Goal: Information Seeking & Learning: Find specific fact

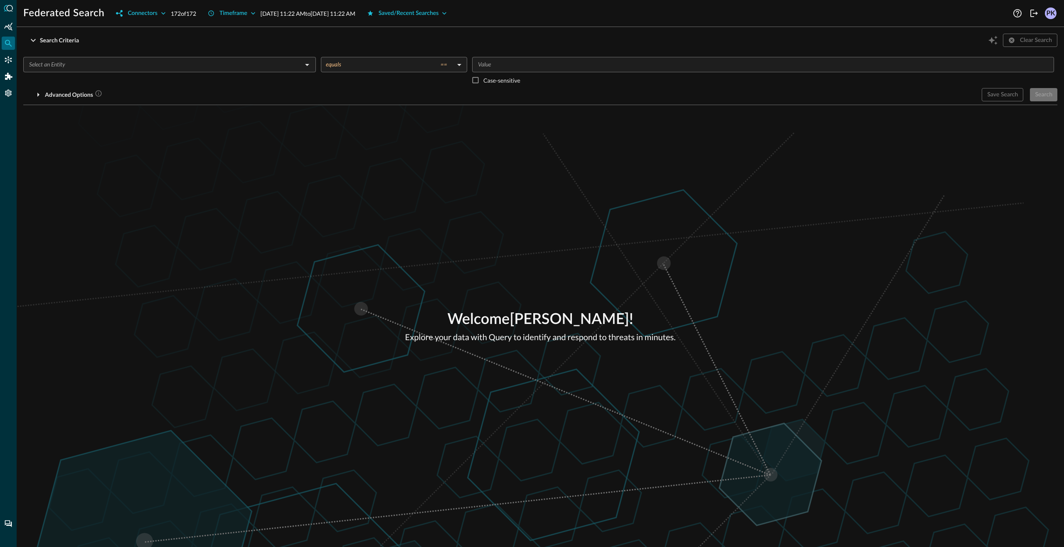
click at [179, 69] on input "text" at bounding box center [163, 64] width 274 height 10
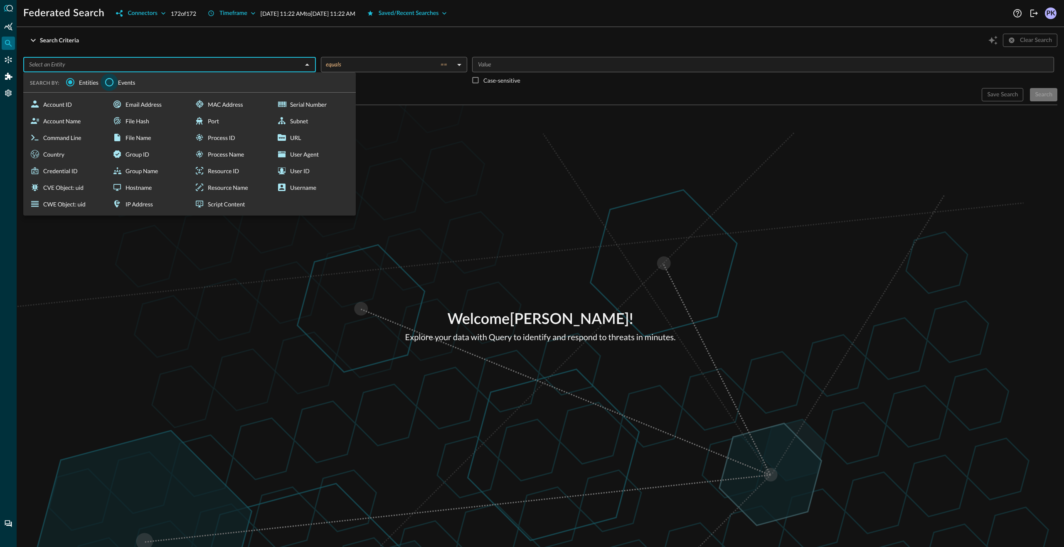
click at [112, 82] on input "Events" at bounding box center [109, 82] width 17 height 17
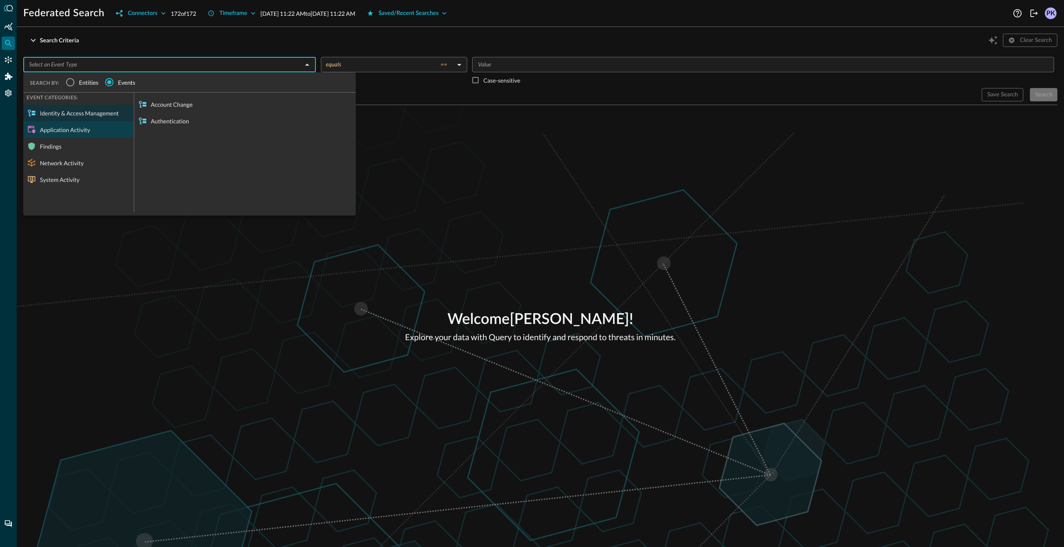
click at [94, 133] on div "Application Activity" at bounding box center [78, 129] width 111 height 17
drag, startPoint x: 91, startPoint y: 139, endPoint x: 94, endPoint y: 145, distance: 6.9
click at [94, 145] on div "Findings" at bounding box center [78, 146] width 111 height 17
click at [89, 164] on div "Network Activity" at bounding box center [78, 163] width 111 height 17
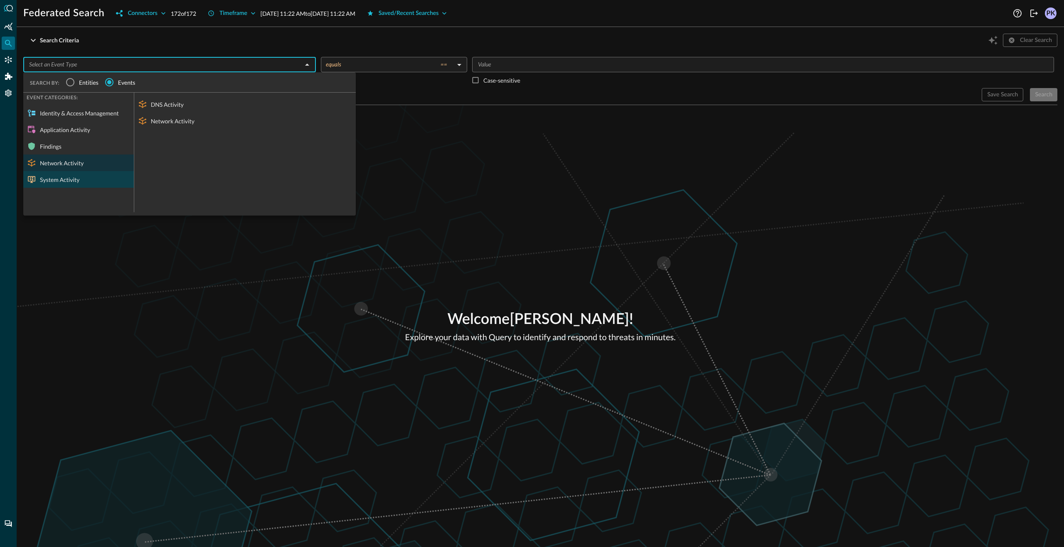
click at [86, 177] on div "System Activity" at bounding box center [78, 179] width 111 height 17
click at [81, 117] on div "Identity & Access Management" at bounding box center [78, 113] width 111 height 17
click at [326, 52] on div "Search Criteria Clear Search ​ SEARCH BY: Entities Events EVENT CATEGORIES: Ide…" at bounding box center [540, 69] width 1034 height 71
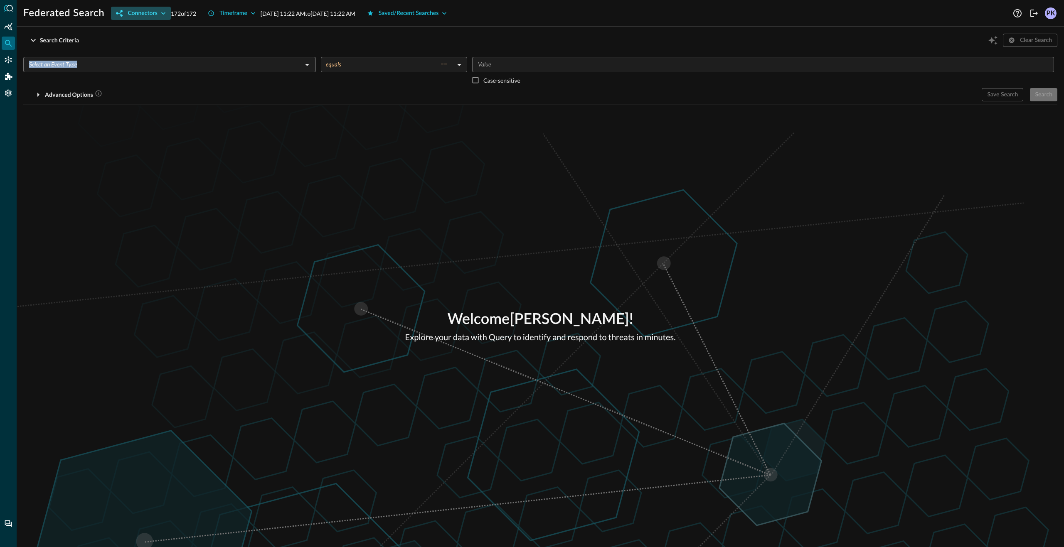
click at [164, 17] on icon "button" at bounding box center [163, 13] width 8 height 8
click at [279, 48] on icon "expand" at bounding box center [282, 49] width 7 height 7
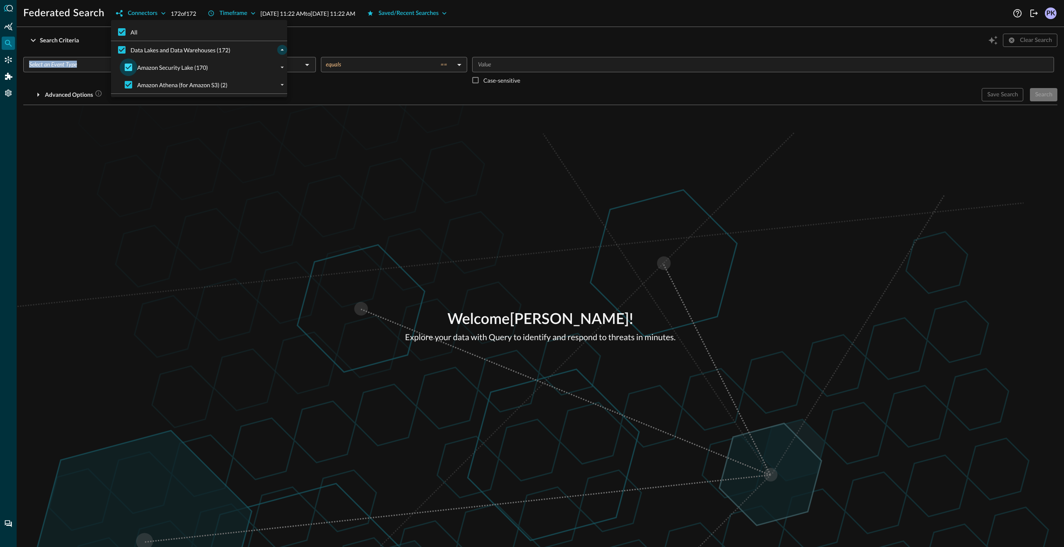
click at [131, 67] on input "Amazon Security Lake (170)" at bounding box center [128, 67] width 17 height 17
checkbox input "false"
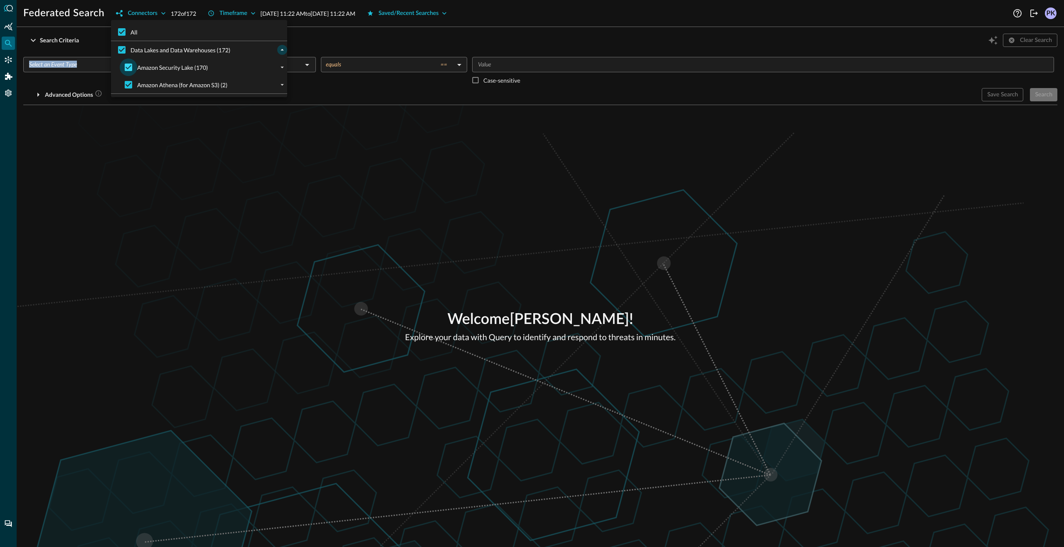
checkbox input "false"
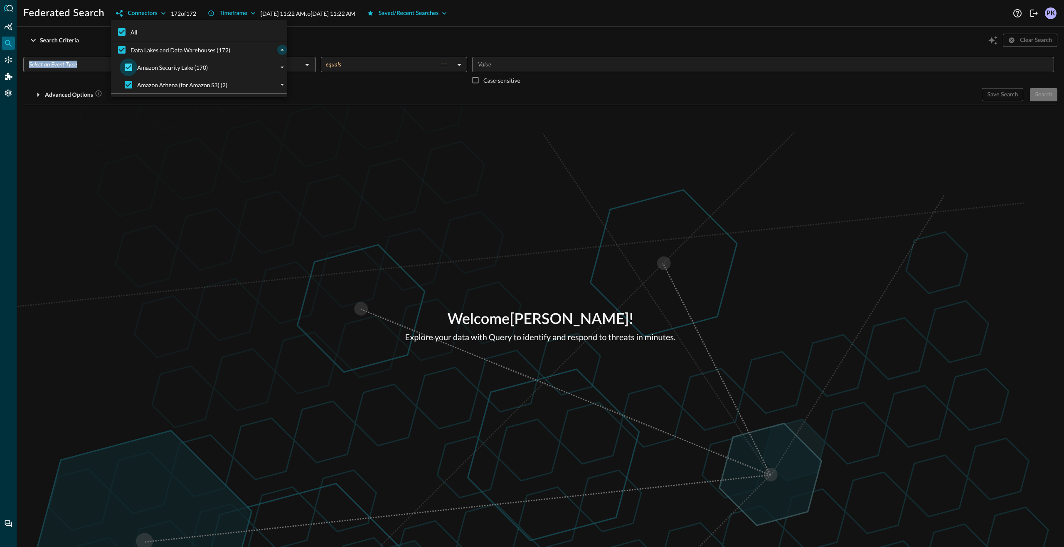
checkbox input "false"
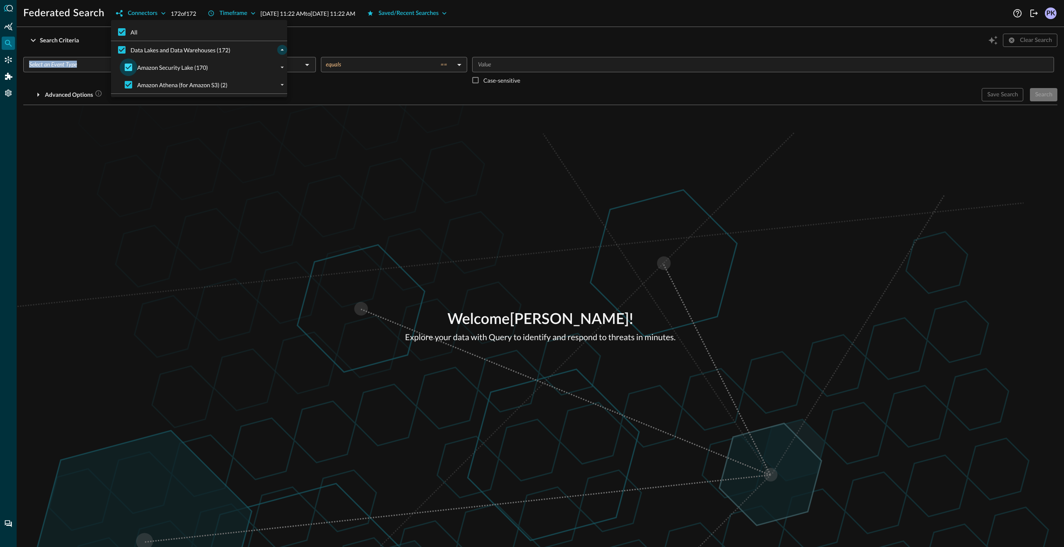
checkbox input "false"
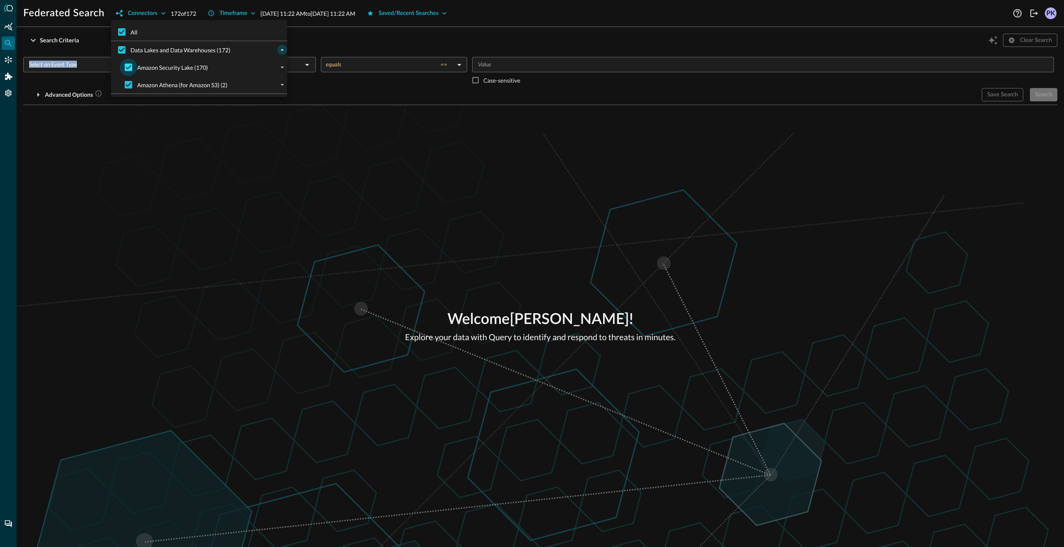
checkbox input "false"
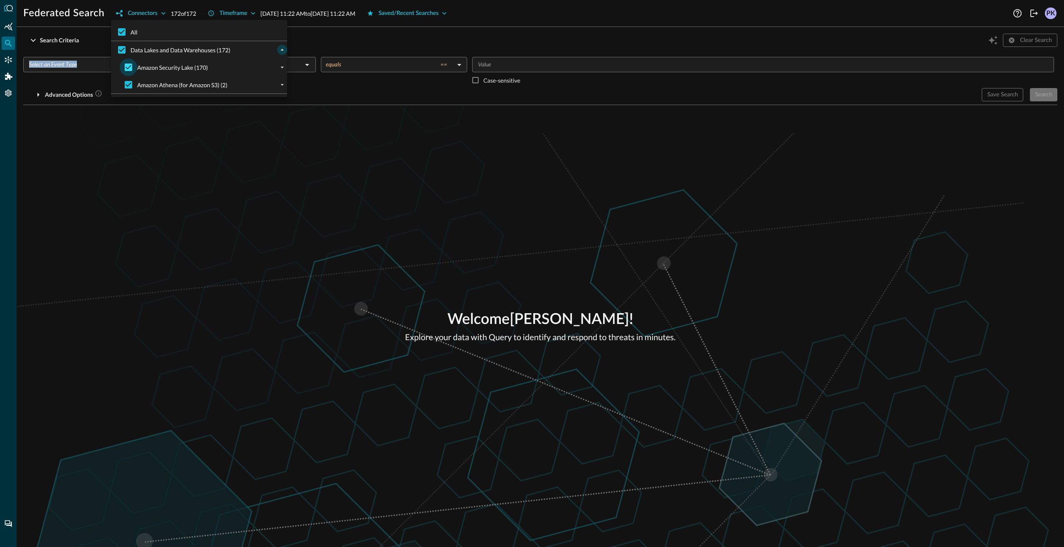
checkbox input "false"
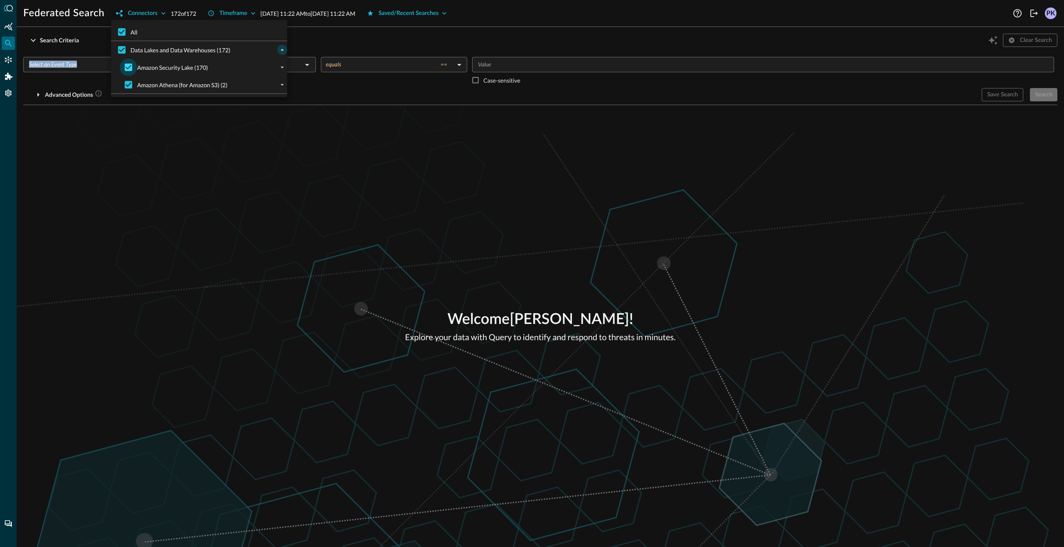
checkbox input "false"
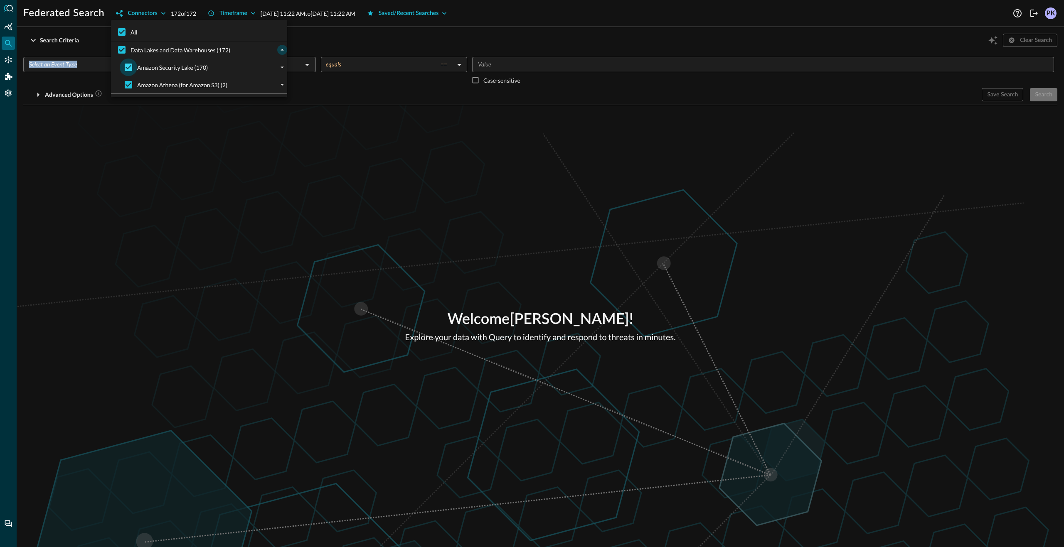
checkbox input "false"
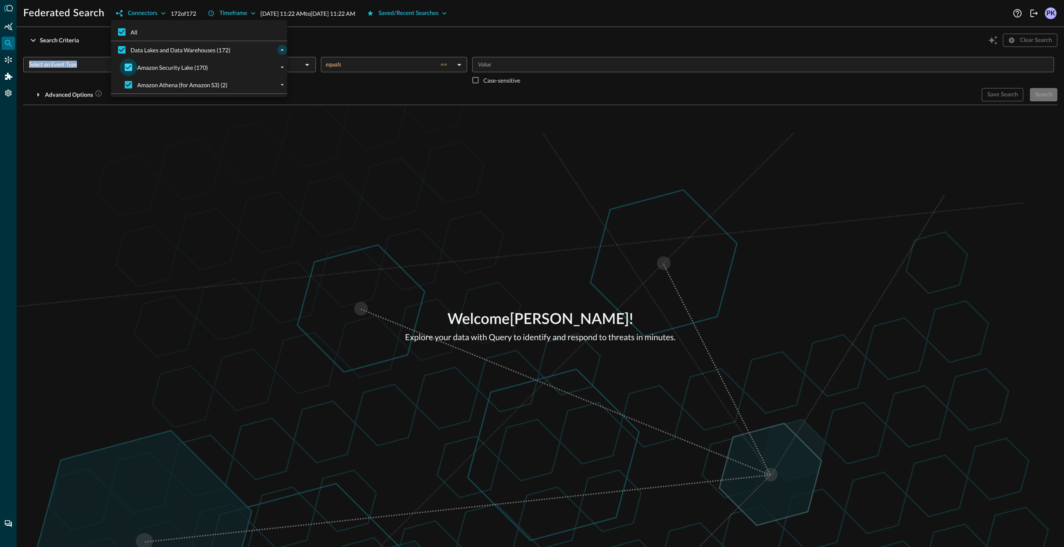
checkbox input "false"
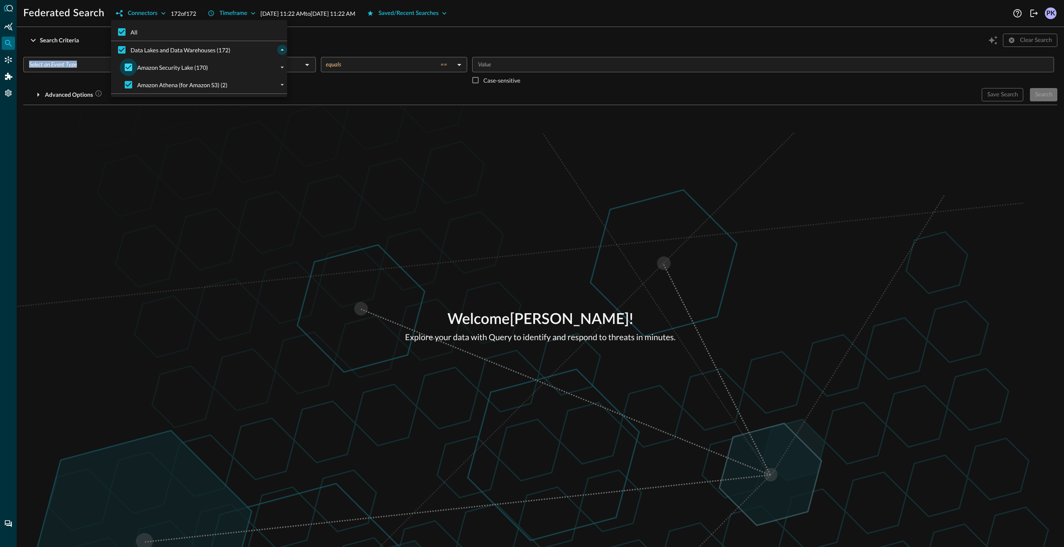
checkbox input "false"
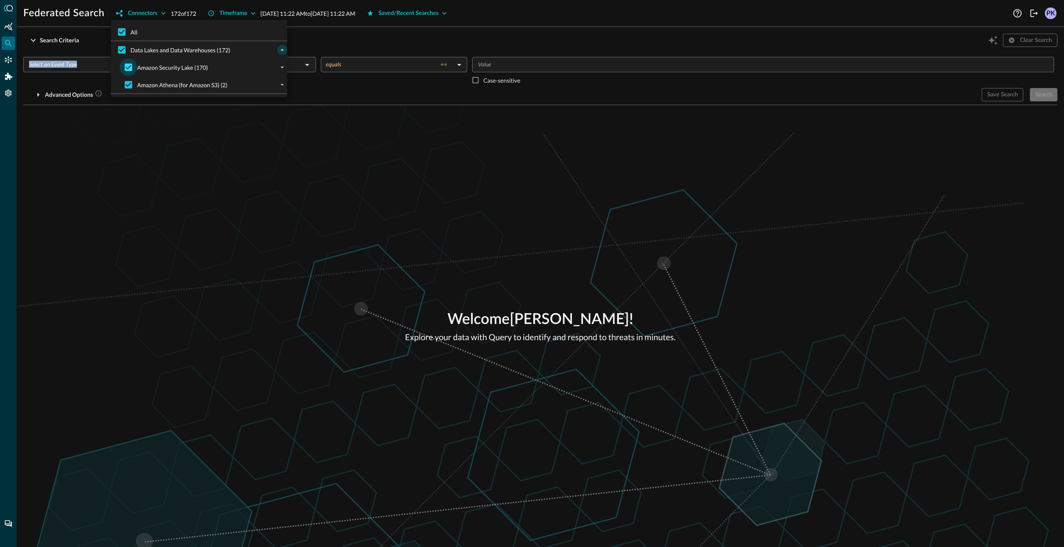
checkbox input "false"
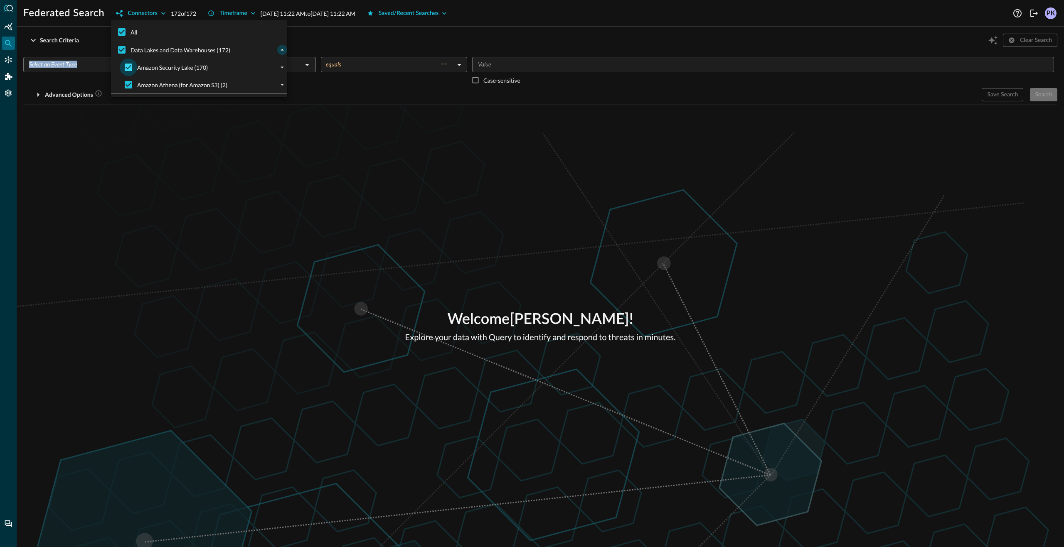
checkbox input "false"
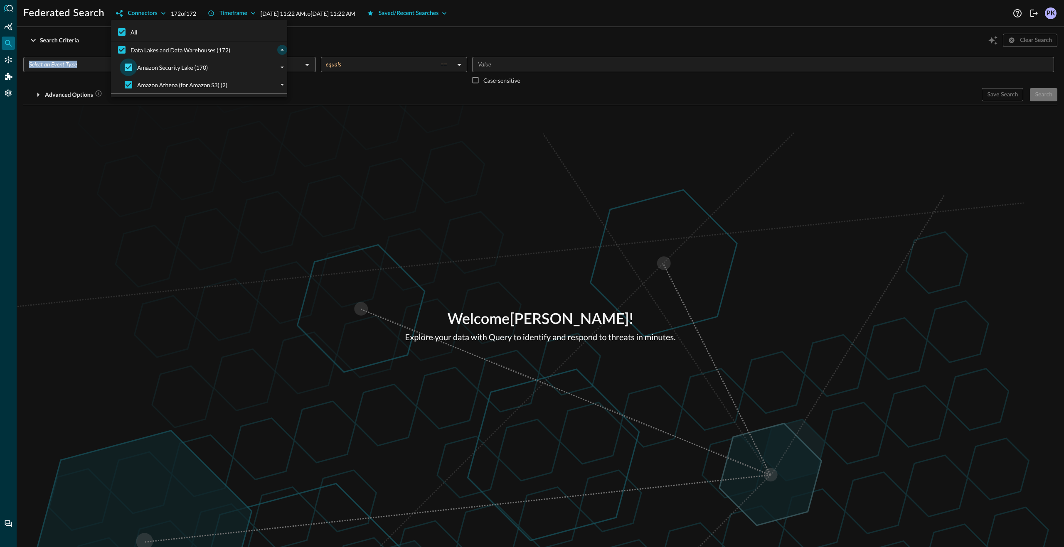
checkbox input "false"
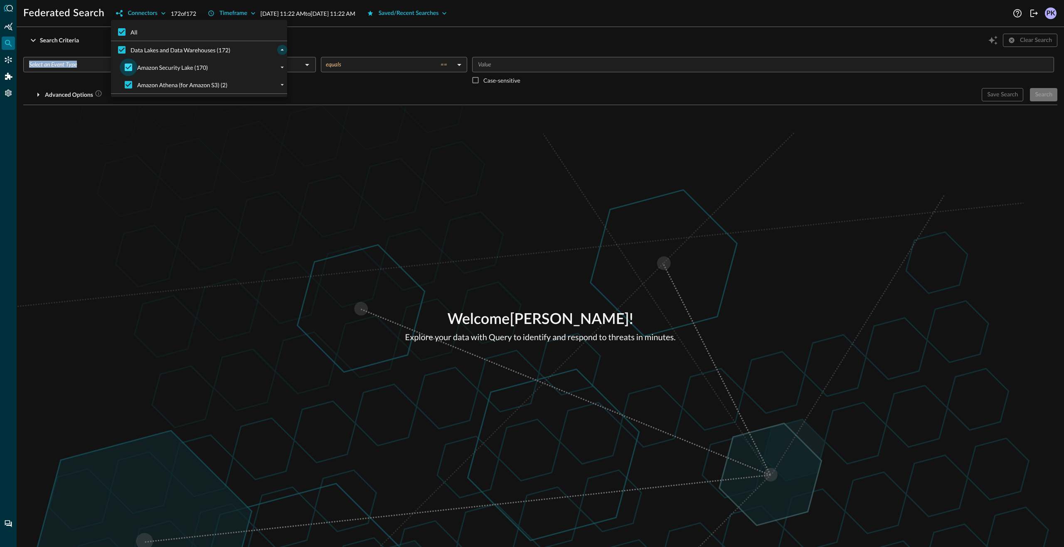
checkbox input "false"
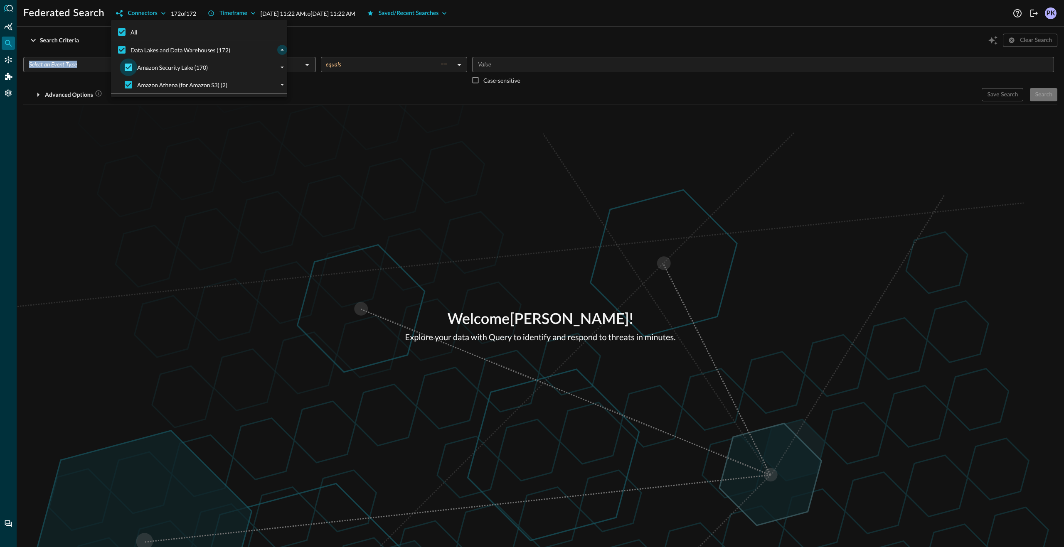
checkbox input "false"
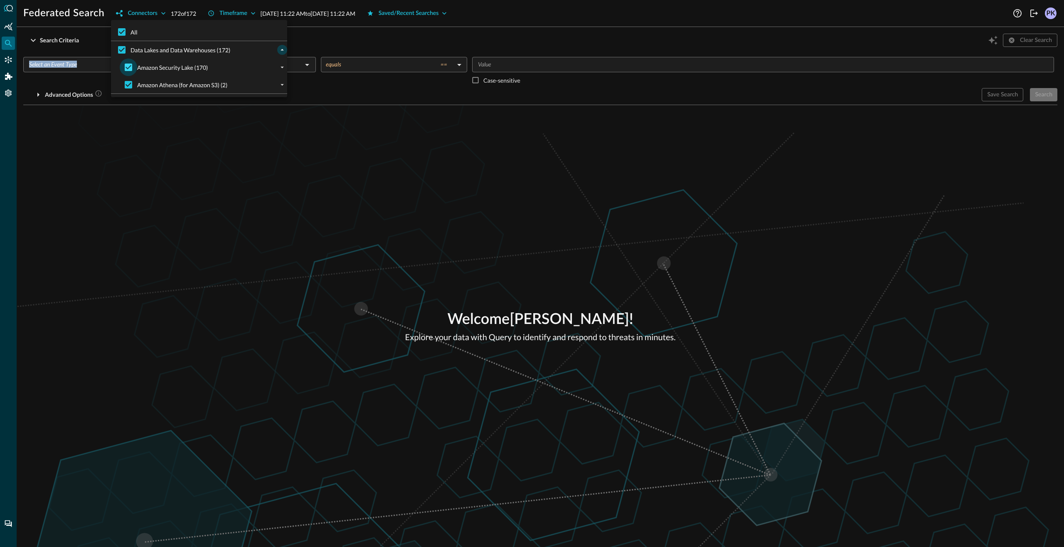
checkbox input "false"
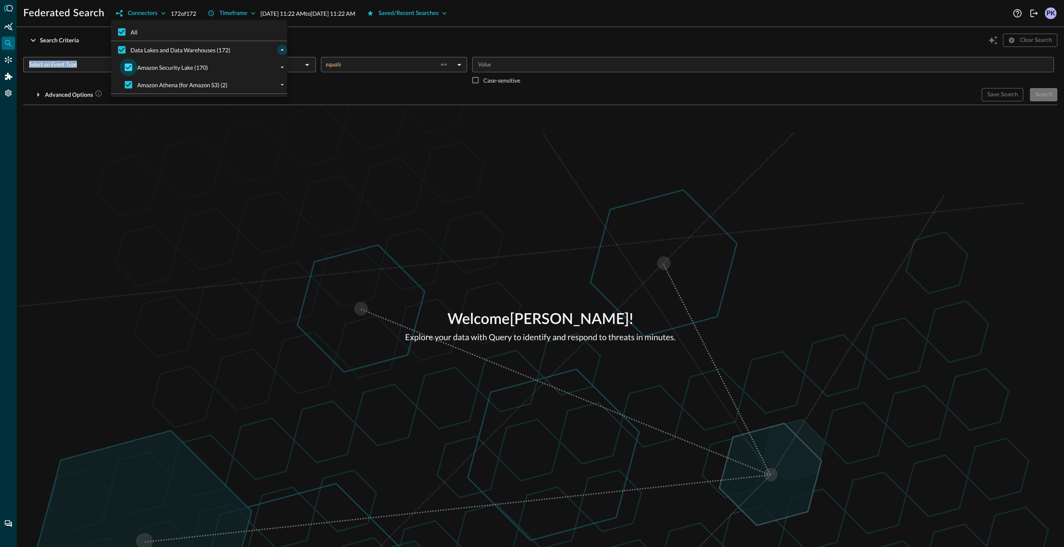
checkbox input "false"
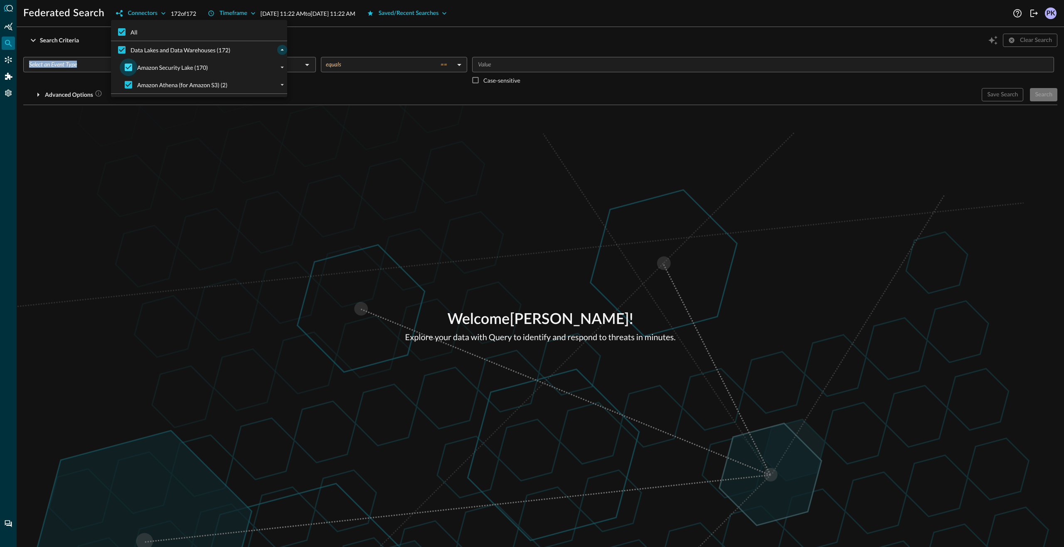
checkbox input "false"
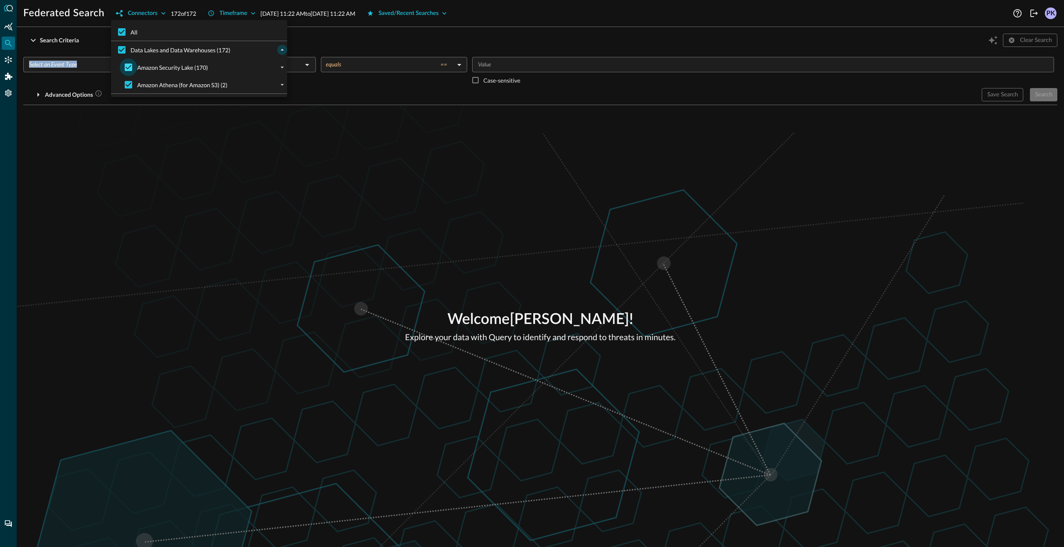
checkbox input "false"
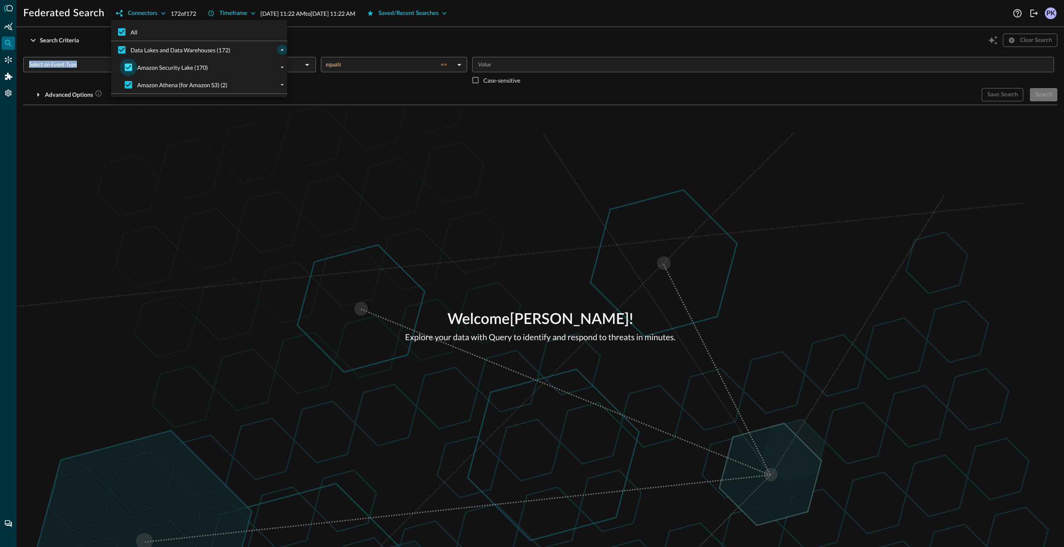
checkbox input "false"
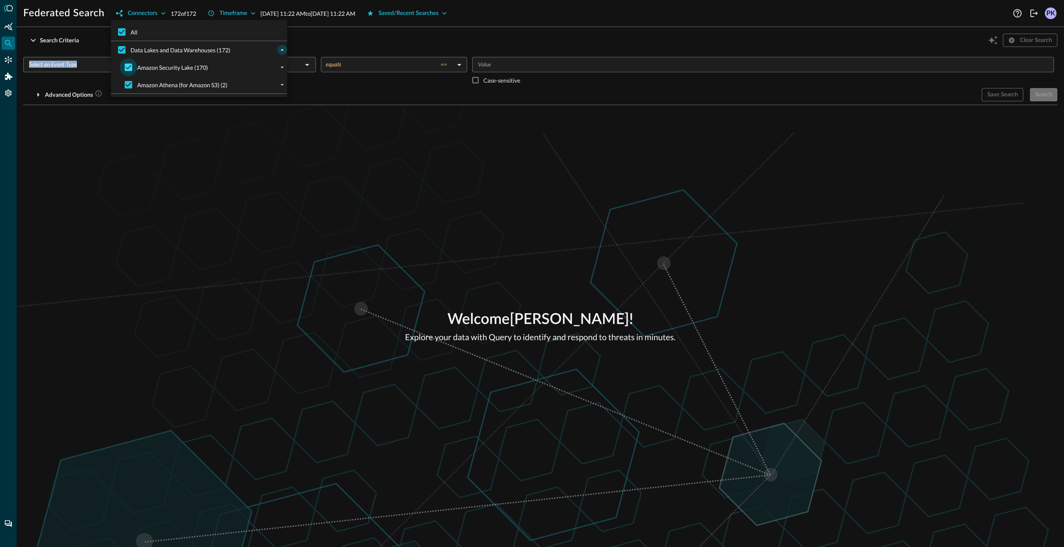
checkbox input "false"
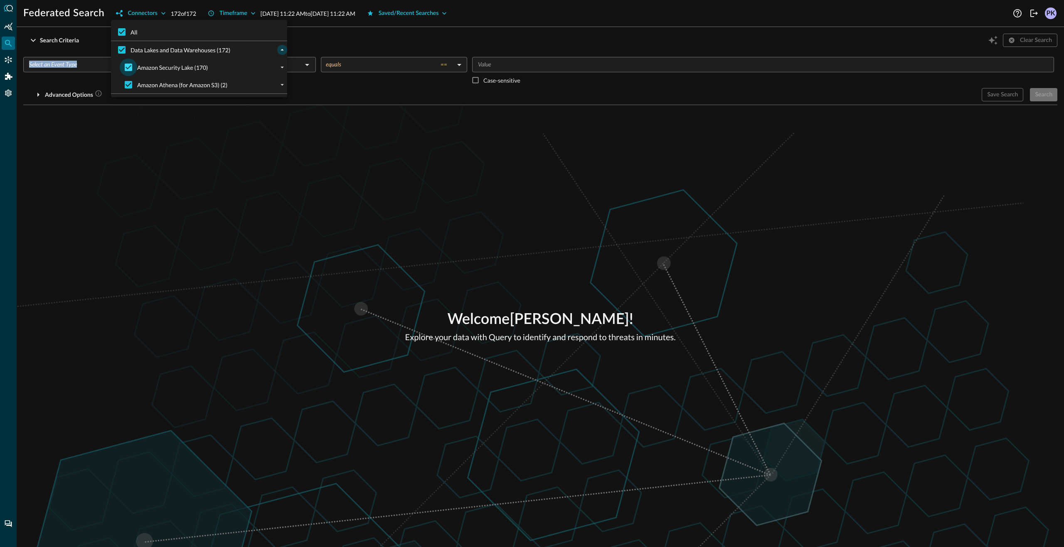
checkbox input "false"
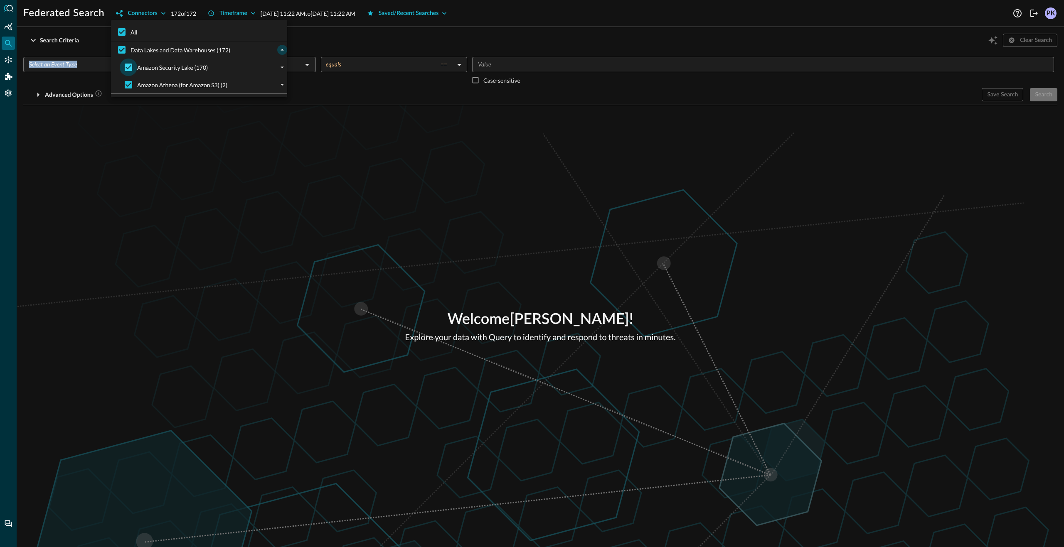
checkbox input "false"
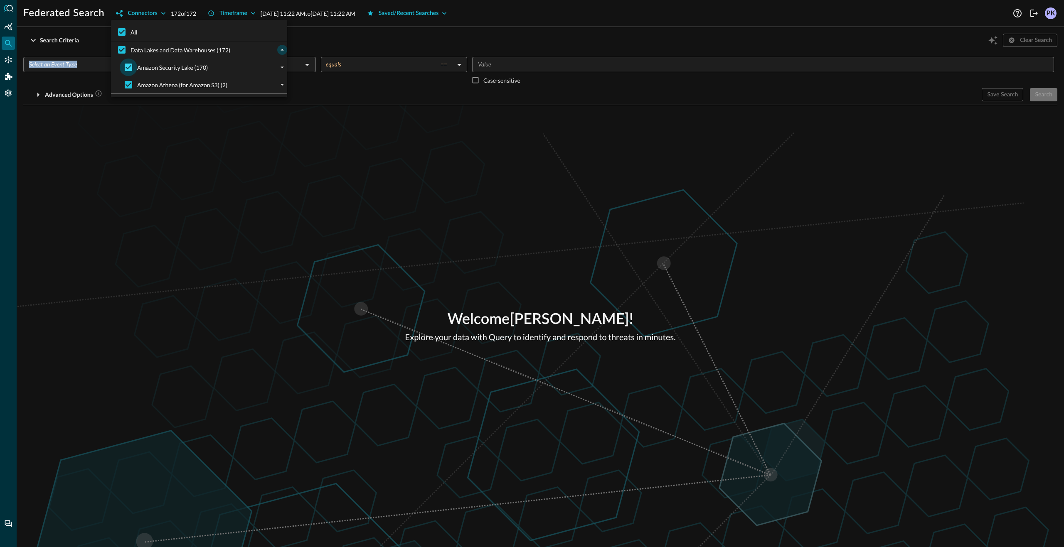
checkbox input "false"
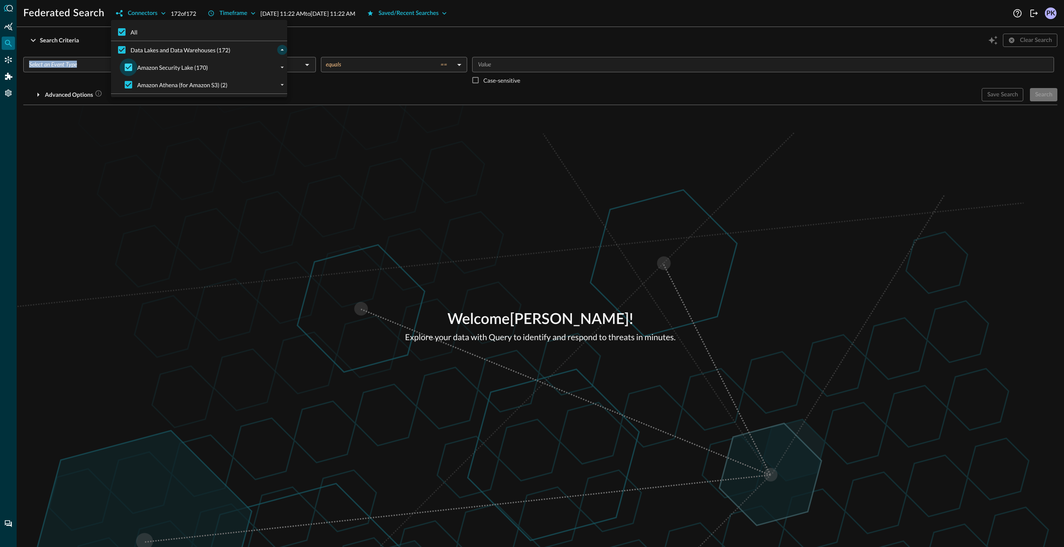
checkbox input "false"
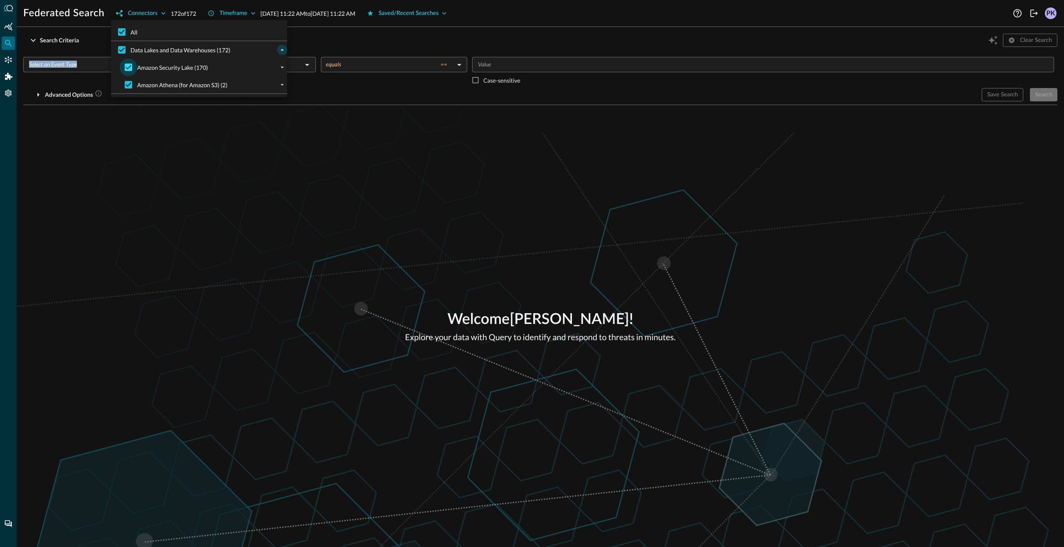
checkbox input "false"
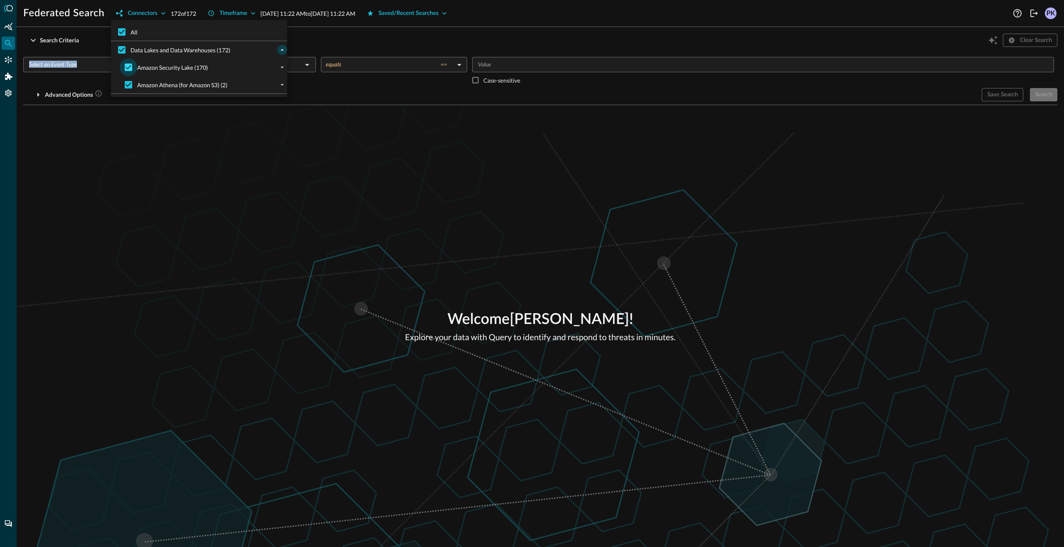
checkbox input "false"
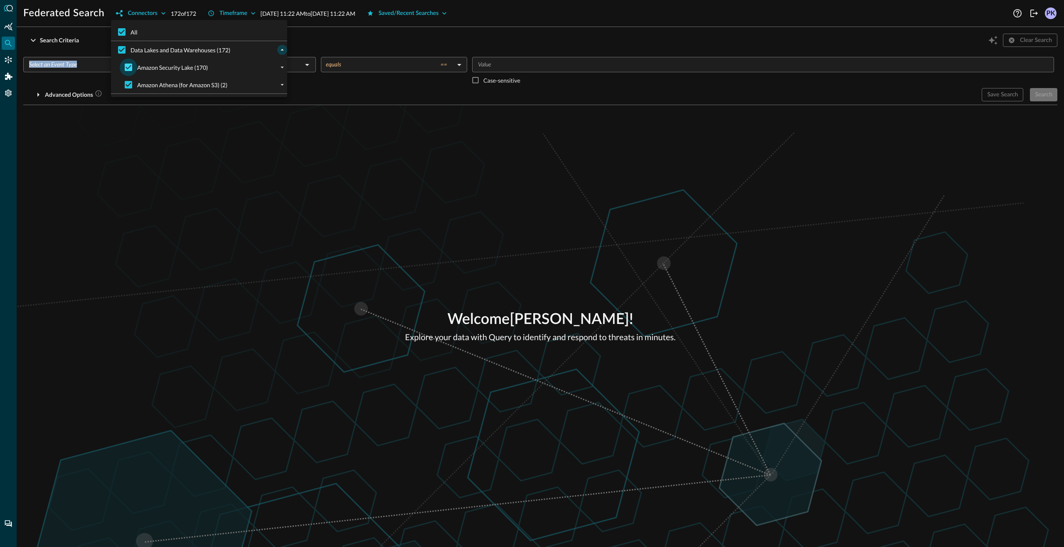
checkbox input "false"
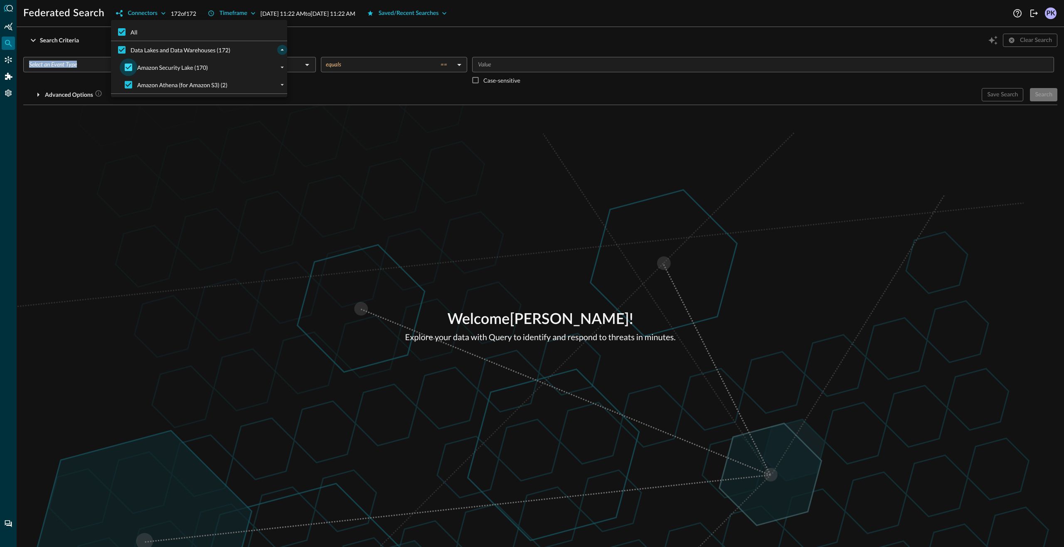
checkbox input "false"
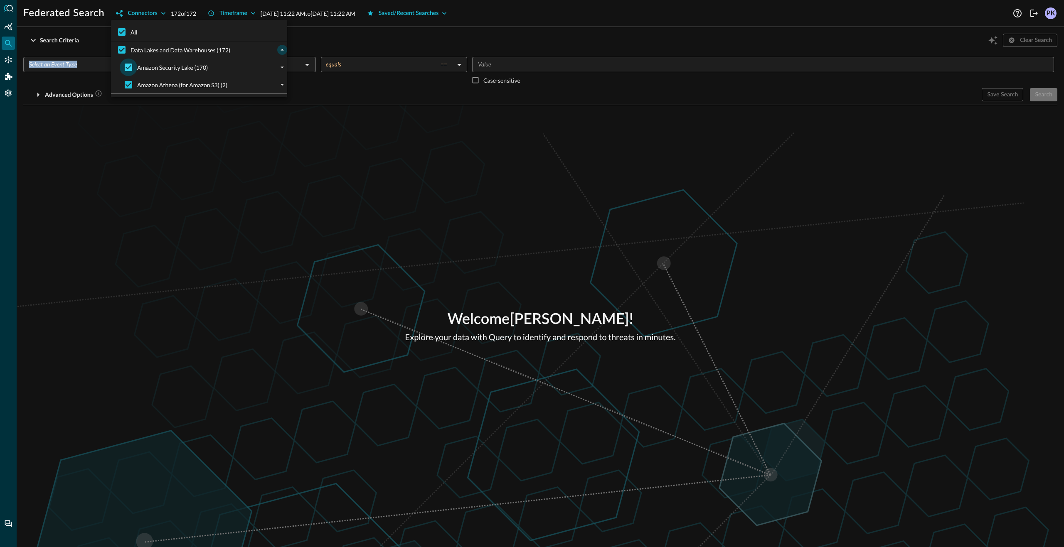
checkbox input "false"
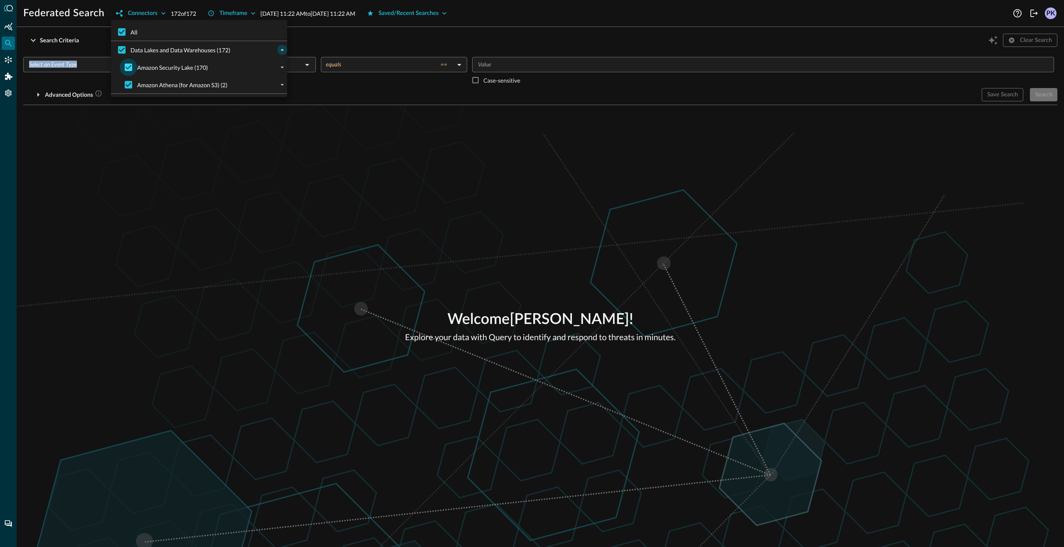
checkbox input "false"
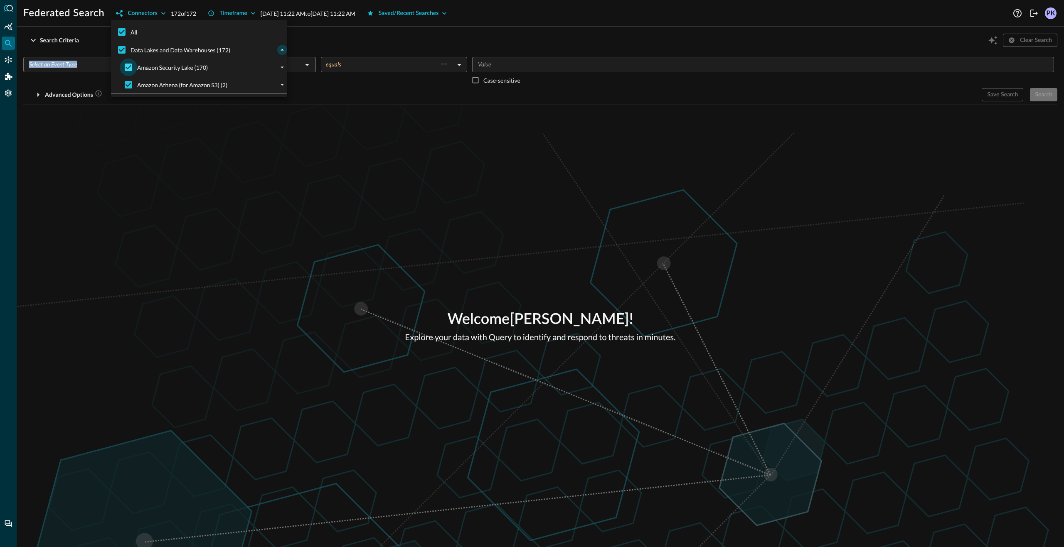
checkbox input "false"
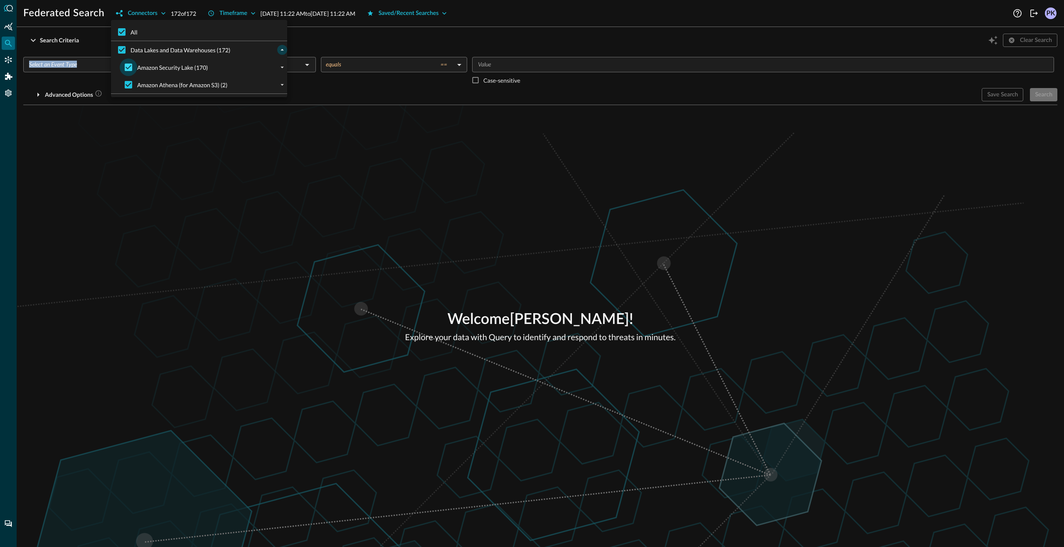
checkbox input "false"
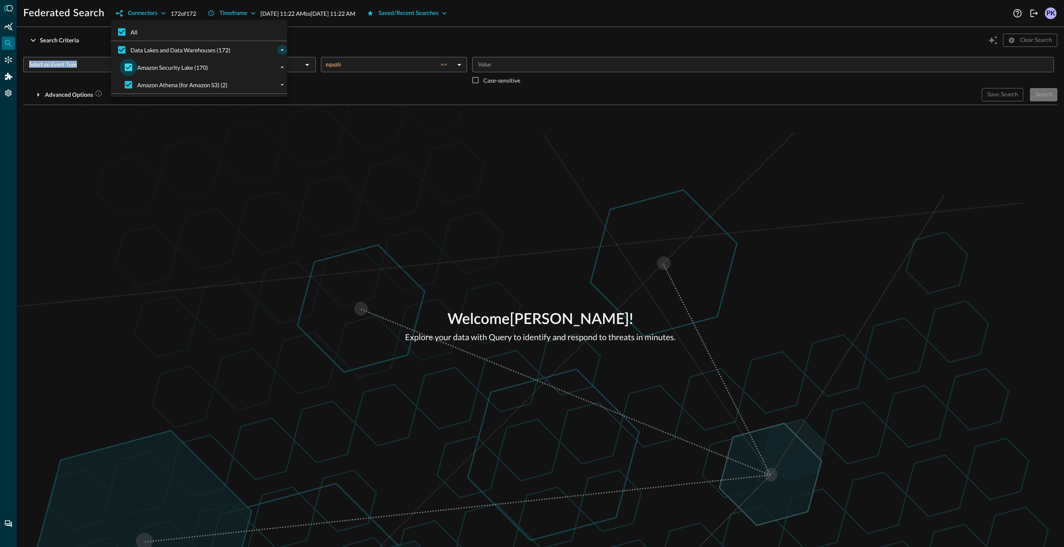
checkbox input "false"
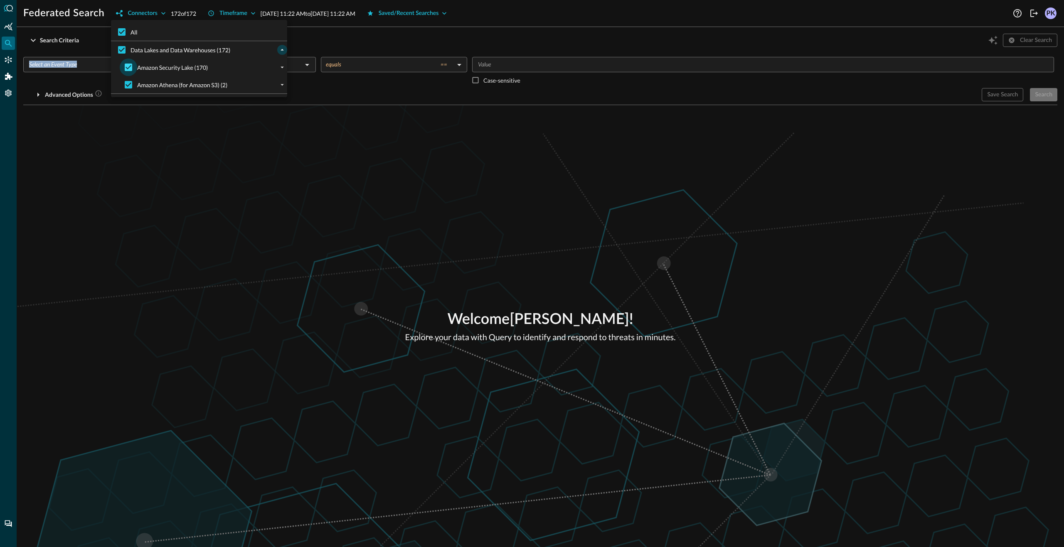
checkbox input "false"
click at [328, 42] on div at bounding box center [532, 273] width 1064 height 547
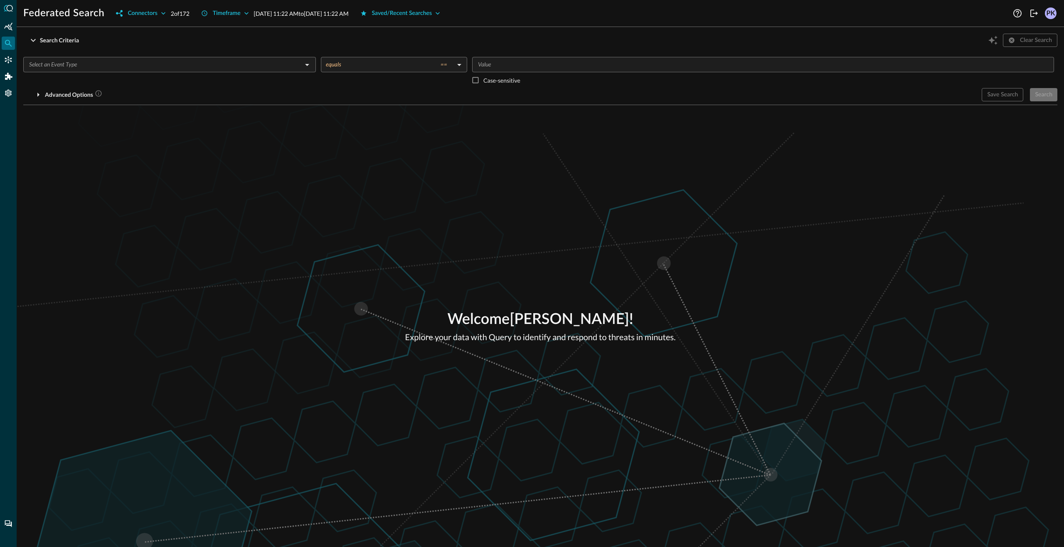
click at [218, 64] on input "text" at bounding box center [163, 64] width 274 height 10
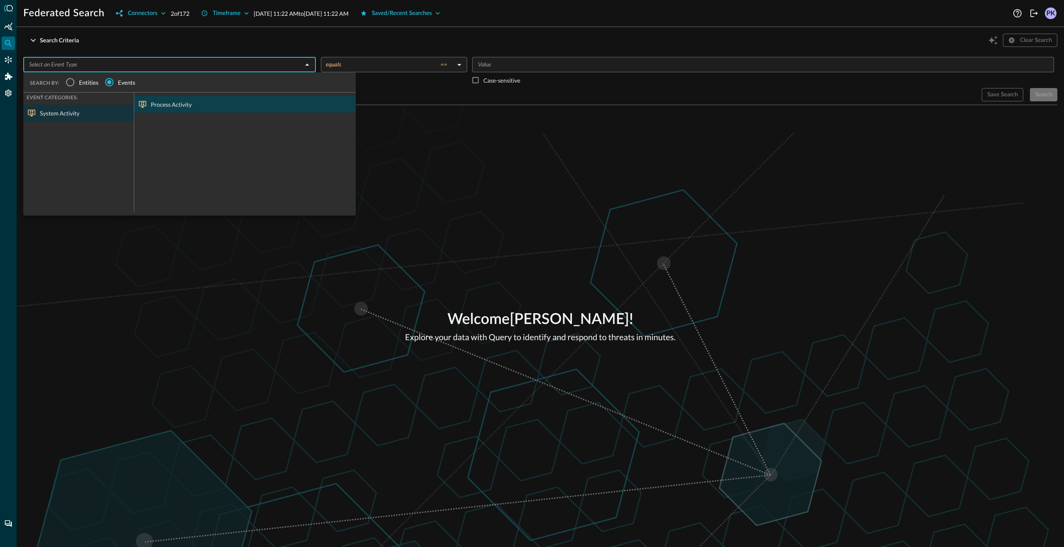
click at [174, 107] on div "Process Activity" at bounding box center [245, 104] width 222 height 17
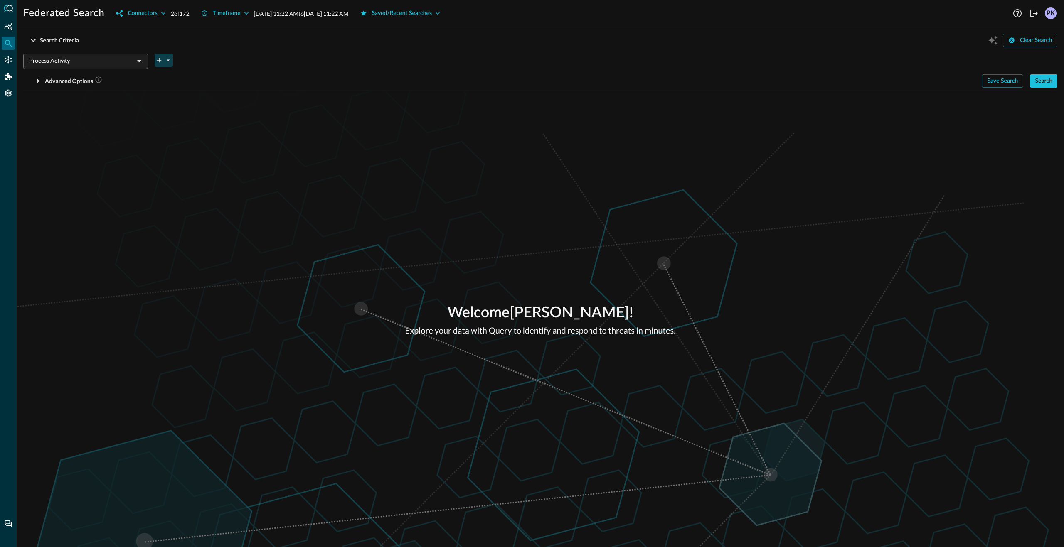
click at [159, 62] on icon "plus-arrow-button" at bounding box center [158, 60] width 7 height 7
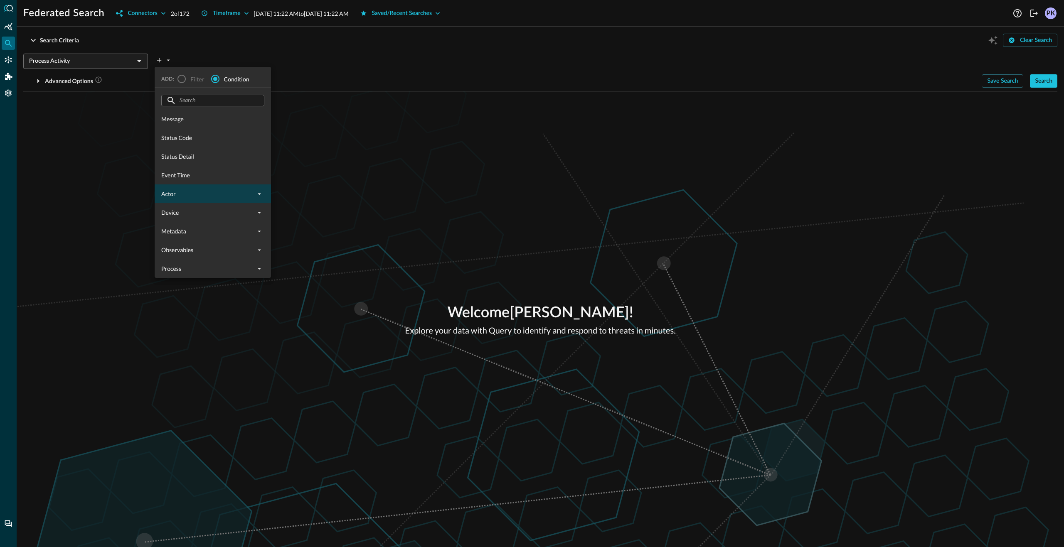
click at [254, 195] on button "expand" at bounding box center [259, 194] width 10 height 10
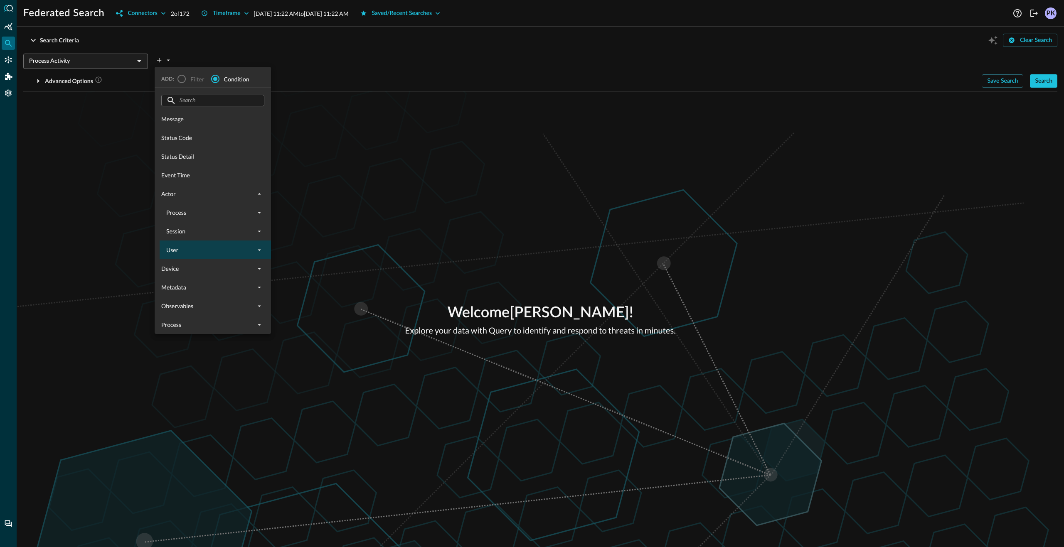
click at [254, 249] on span "User" at bounding box center [210, 250] width 88 height 9
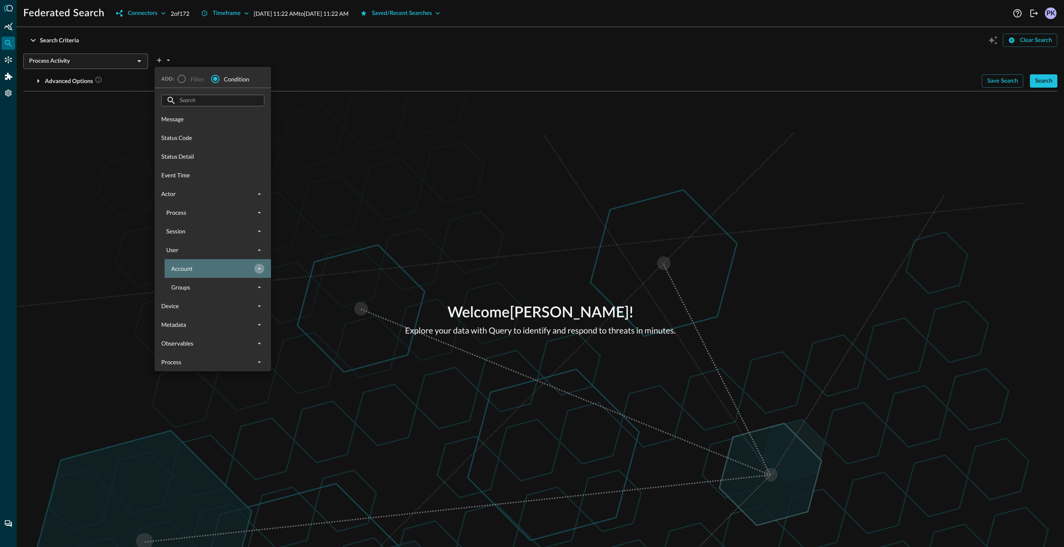
click at [256, 269] on icon "expand" at bounding box center [259, 268] width 7 height 7
click at [233, 288] on span "Name" at bounding box center [227, 287] width 103 height 9
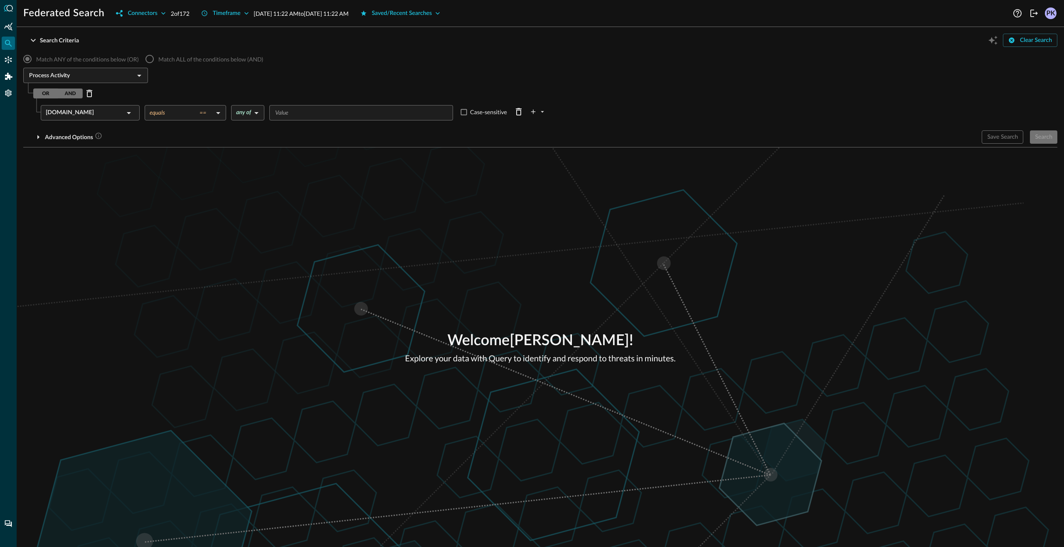
click at [122, 111] on div "Actor.User.Account.Name" at bounding box center [85, 112] width 78 height 15
click at [86, 229] on icon "expand" at bounding box center [87, 231] width 7 height 7
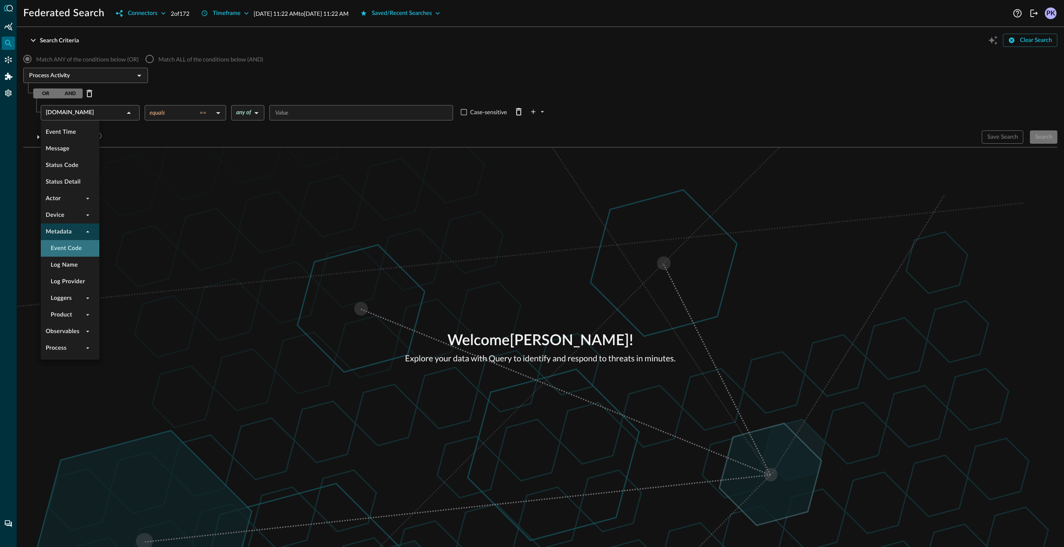
click at [77, 248] on li "Event Code" at bounding box center [70, 248] width 59 height 17
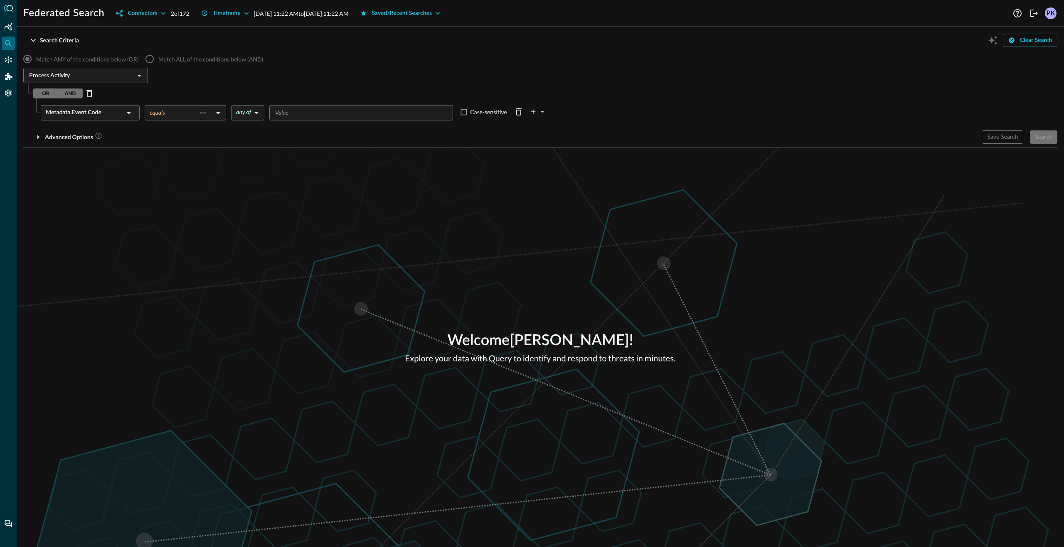
click at [329, 111] on input "Value" at bounding box center [361, 113] width 178 height 10
type input "4624"
click at [903, 110] on div "Match ANY of the conditions below (OR) Match ALL of the conditions below (AND) …" at bounding box center [540, 97] width 1034 height 94
click at [1046, 136] on div "Search" at bounding box center [1043, 137] width 17 height 10
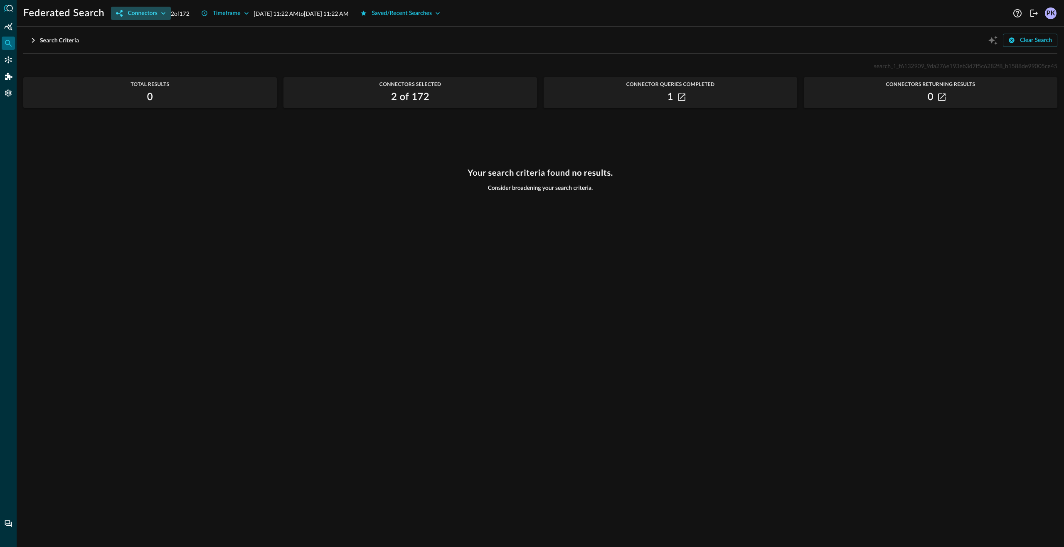
click at [165, 11] on icon "button" at bounding box center [163, 13] width 8 height 8
click at [206, 52] on span "Data Lakes and Data Warehouses (172)" at bounding box center [181, 50] width 100 height 9
click at [131, 52] on input "Data Lakes and Data Warehouses (172)" at bounding box center [121, 49] width 17 height 17
checkbox input "true"
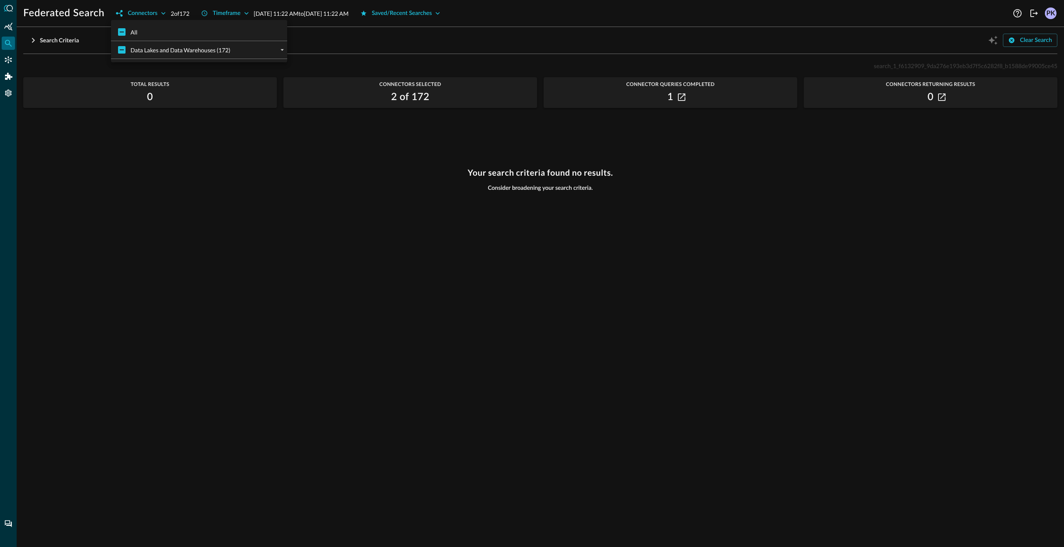
checkbox input "true"
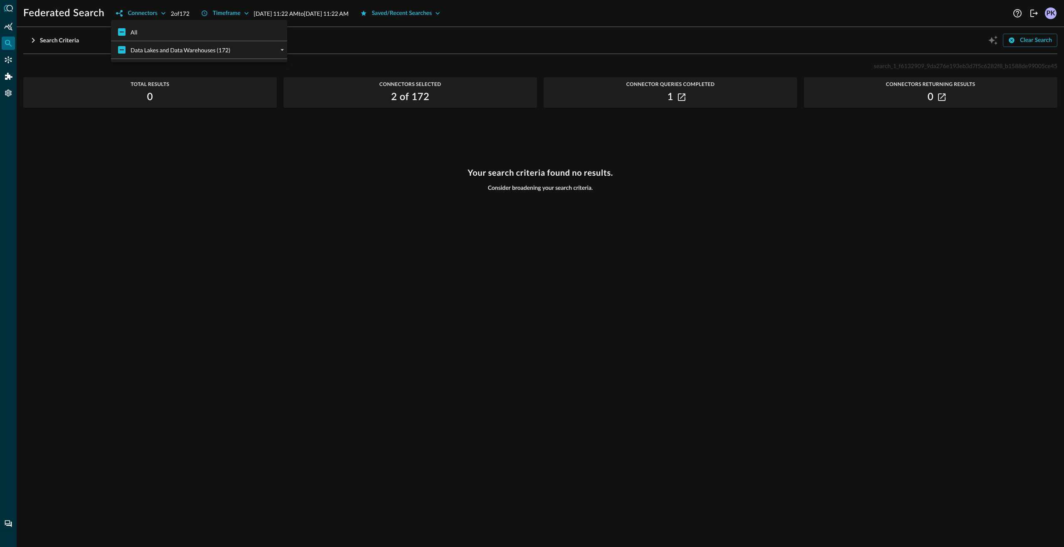
checkbox input "true"
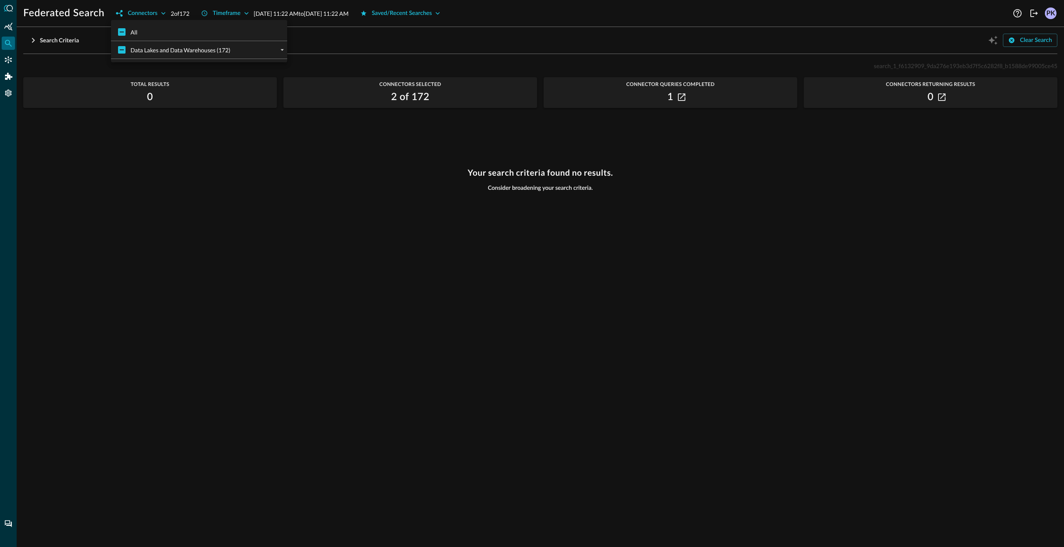
checkbox input "true"
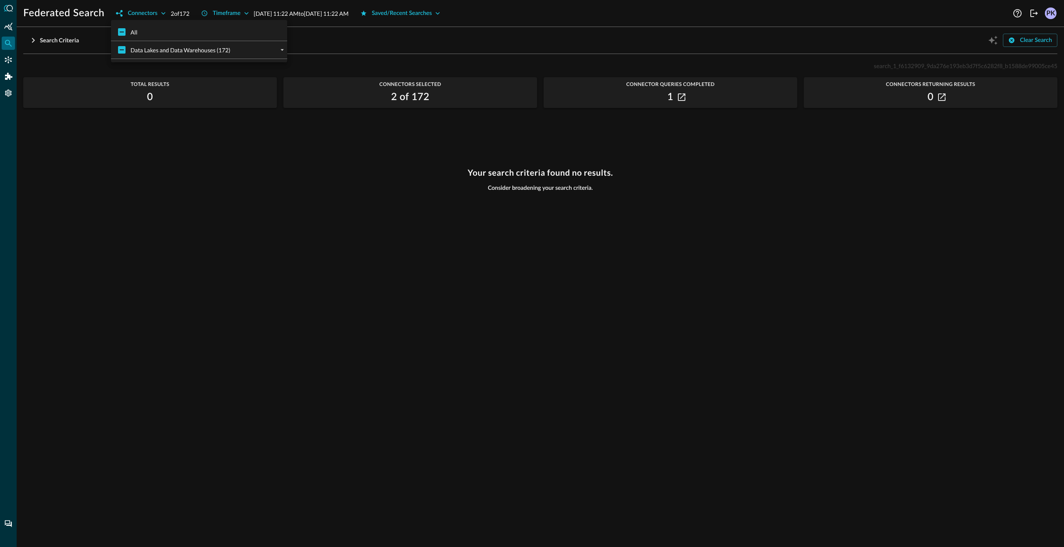
checkbox input "true"
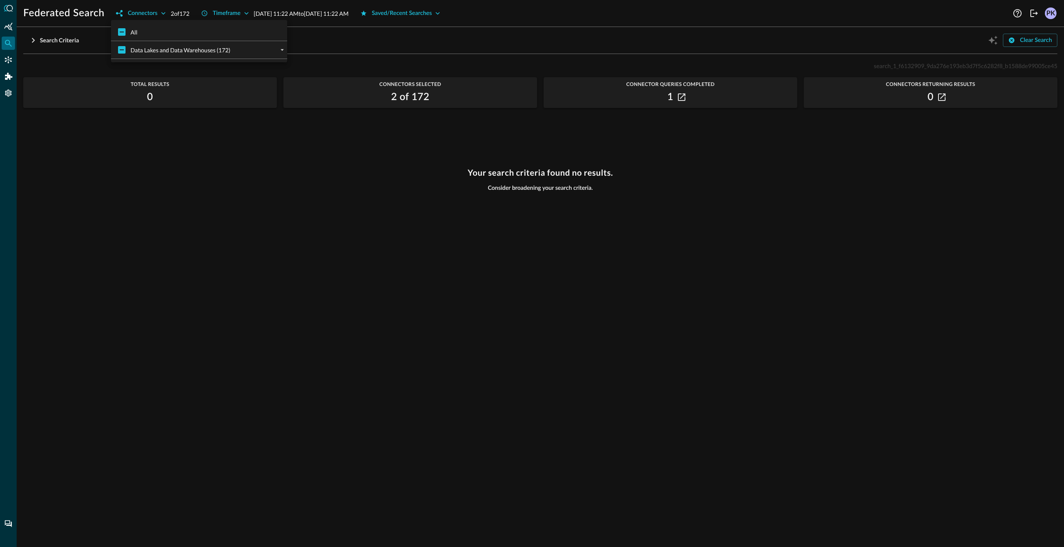
checkbox input "true"
click at [206, 48] on span "Data Lakes and Data Warehouses (172)" at bounding box center [181, 50] width 100 height 9
click at [131, 48] on input "Data Lakes and Data Warehouses (172)" at bounding box center [121, 49] width 17 height 17
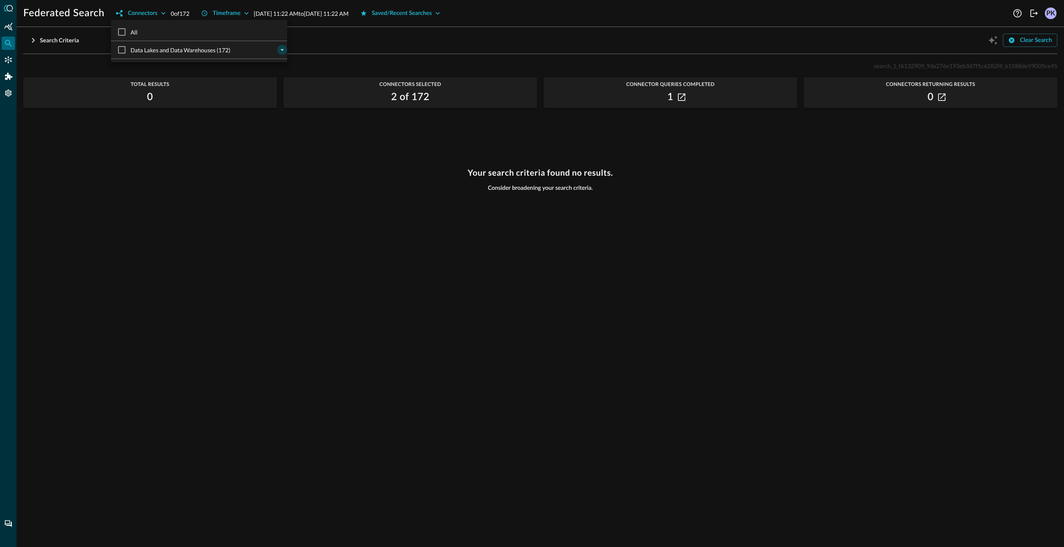
click at [279, 49] on icon "expand" at bounding box center [282, 49] width 7 height 7
click at [277, 87] on div at bounding box center [282, 85] width 10 height 10
click at [279, 84] on icon "expand" at bounding box center [282, 84] width 7 height 7
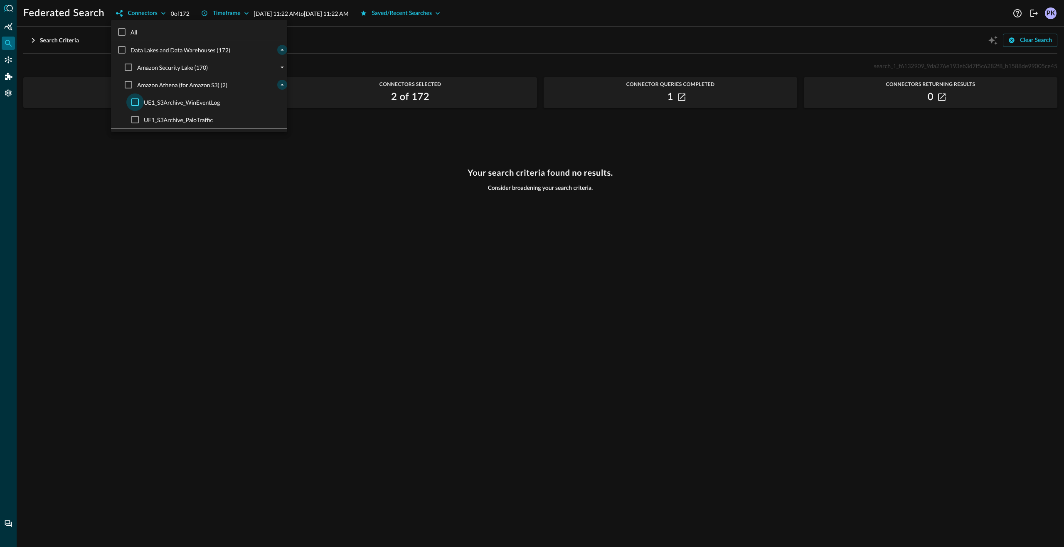
click at [137, 100] on input "UE1_S3Archive_WinEventLog" at bounding box center [134, 102] width 17 height 17
click at [421, 32] on div at bounding box center [532, 273] width 1064 height 547
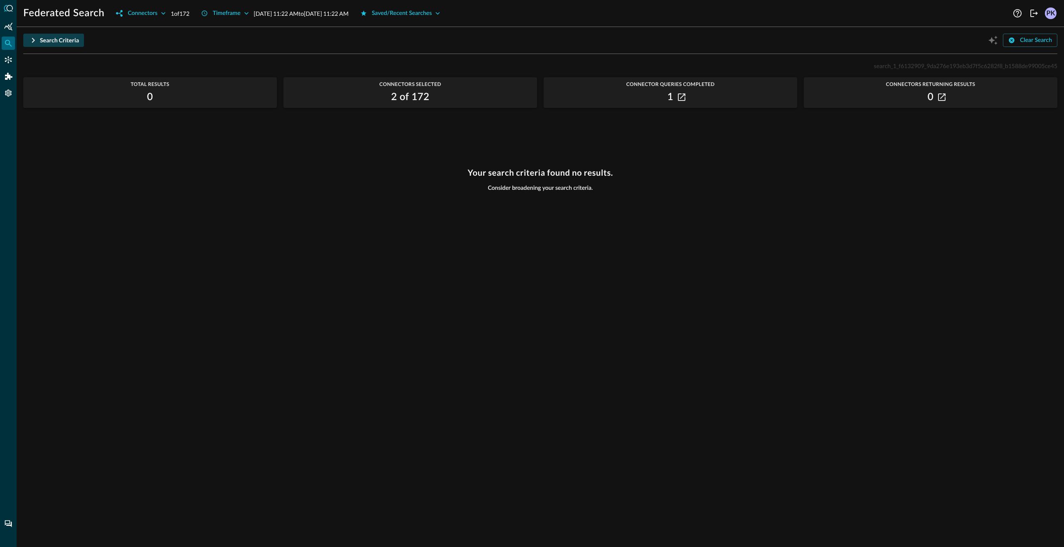
click at [64, 45] on div "Search Criteria" at bounding box center [59, 40] width 39 height 10
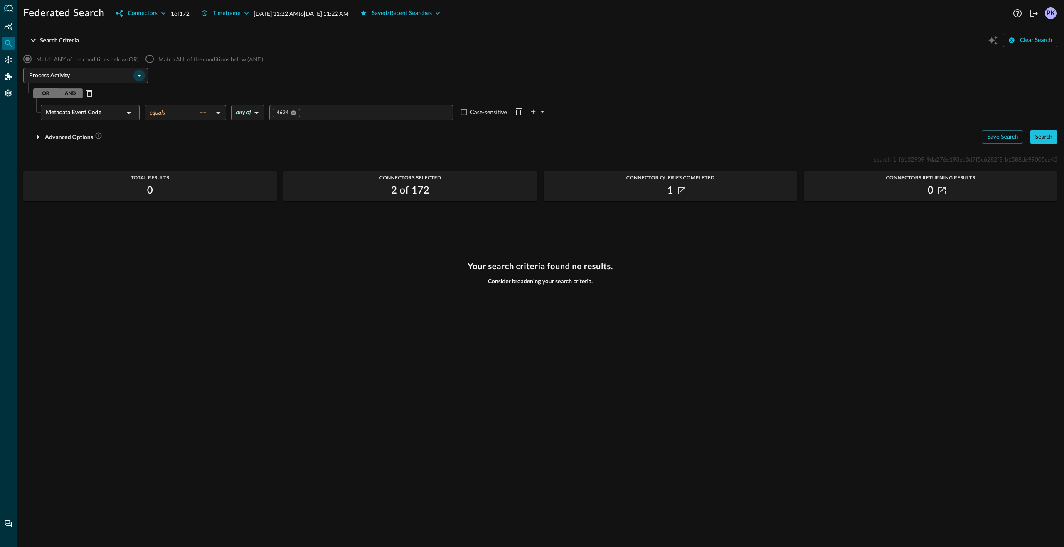
click at [139, 74] on icon "Open" at bounding box center [139, 76] width 10 height 10
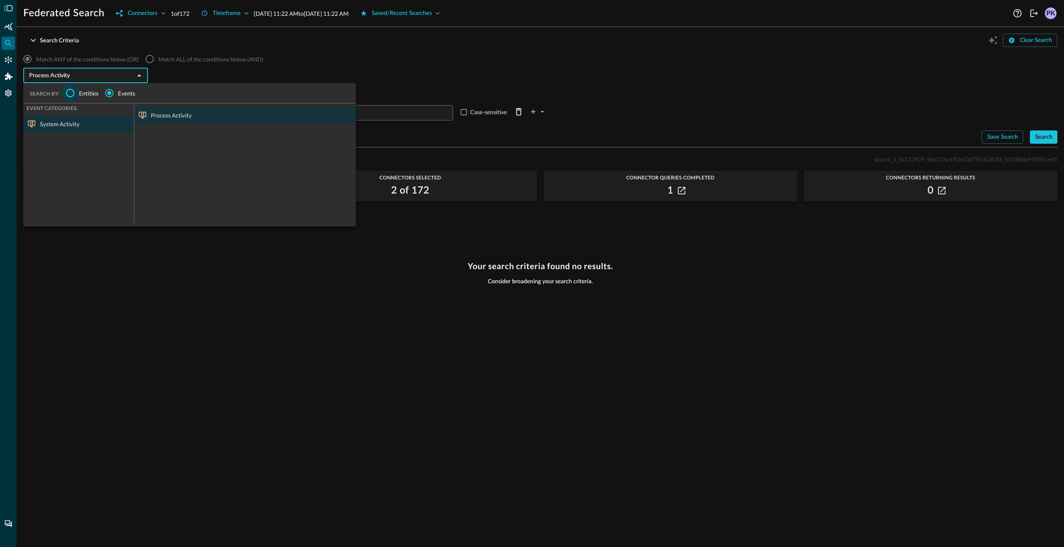
click at [78, 96] on input "Entities" at bounding box center [70, 92] width 17 height 17
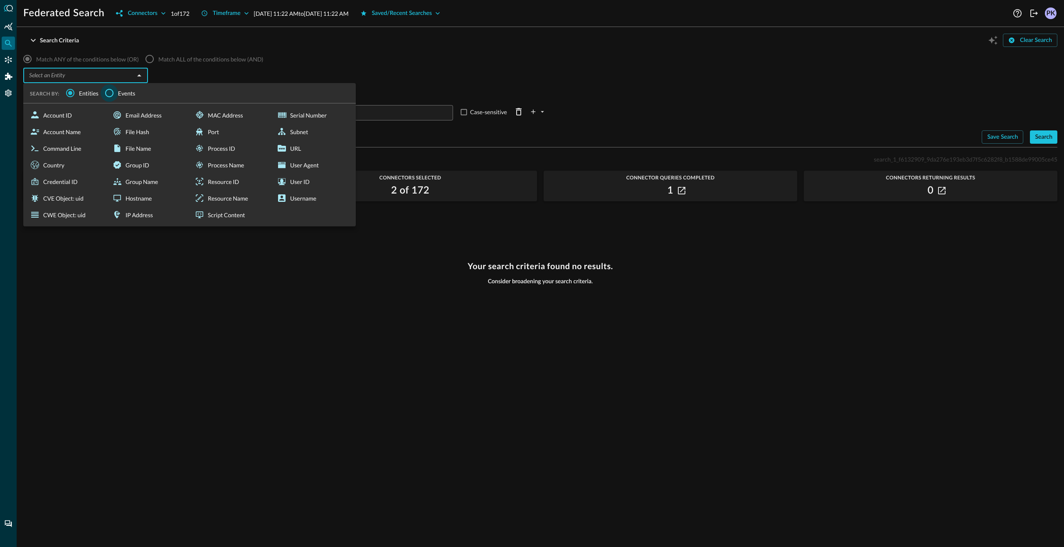
click at [111, 94] on input "Events" at bounding box center [109, 92] width 17 height 17
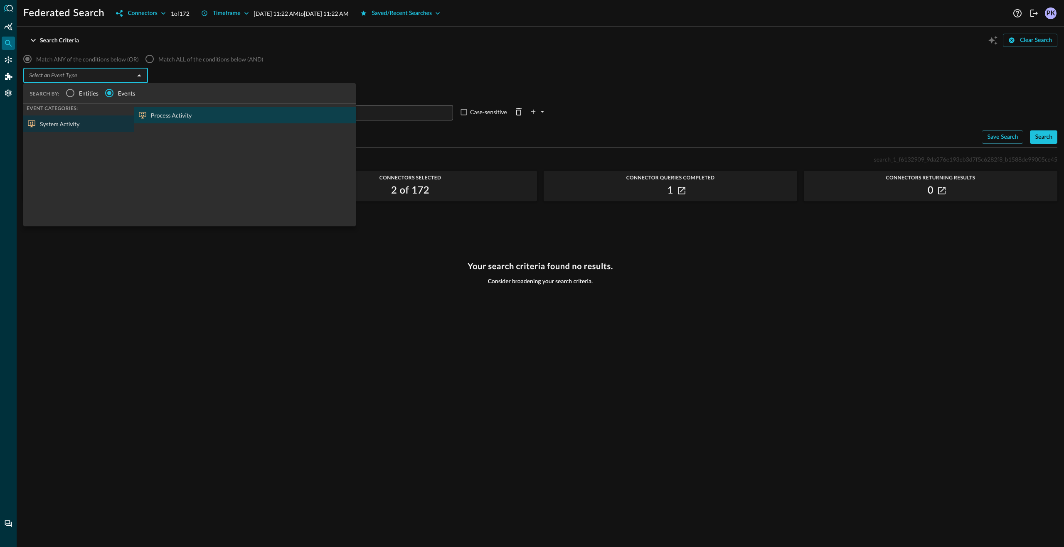
click at [170, 120] on div "Process Activity" at bounding box center [245, 115] width 222 height 17
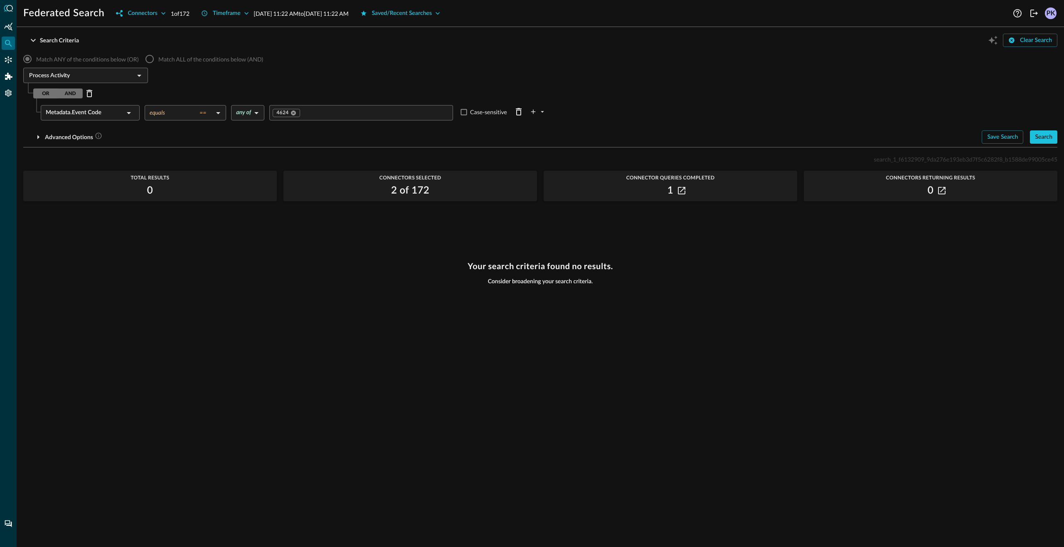
click at [126, 111] on icon at bounding box center [129, 113] width 10 height 10
click at [87, 259] on li "Process" at bounding box center [70, 265] width 59 height 17
click at [89, 264] on icon "expand" at bounding box center [87, 264] width 7 height 7
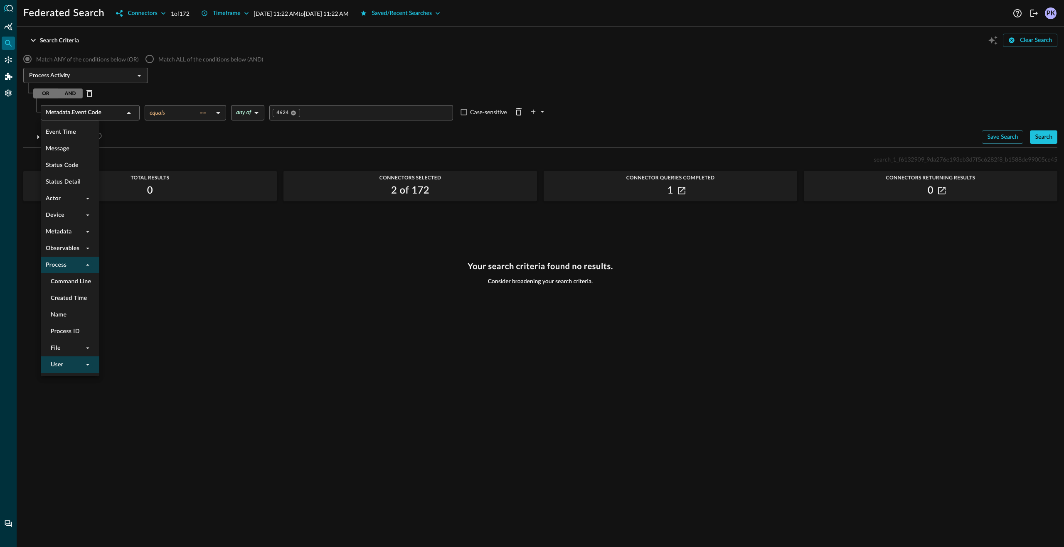
click at [84, 368] on icon "expand" at bounding box center [87, 364] width 7 height 7
click at [86, 366] on icon "collapse" at bounding box center [87, 364] width 7 height 7
click at [86, 366] on icon "expand" at bounding box center [87, 364] width 7 height 7
click at [86, 267] on icon "collapse" at bounding box center [87, 264] width 7 height 7
click at [91, 254] on li "Observables" at bounding box center [70, 248] width 59 height 17
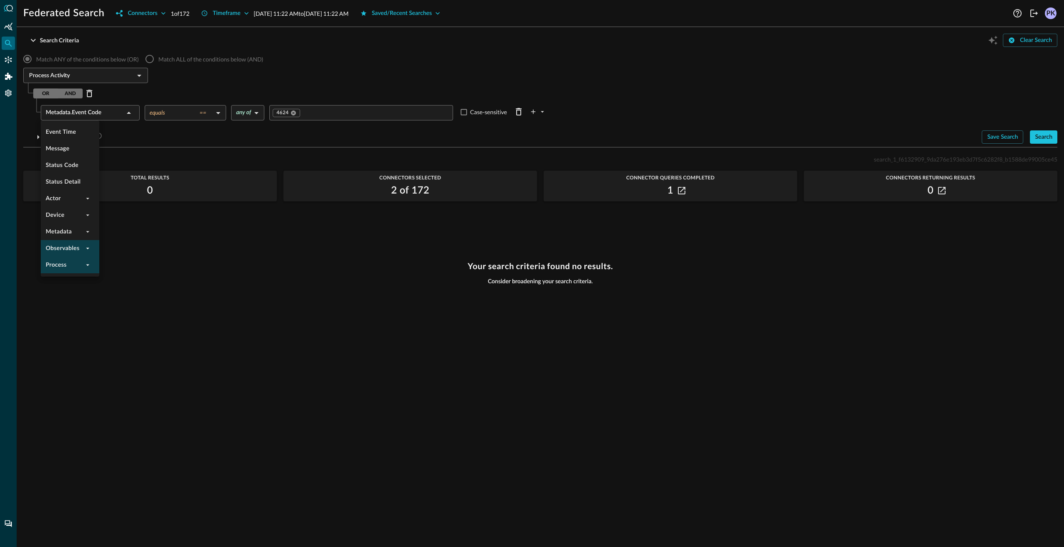
click at [89, 250] on icon "expand" at bounding box center [87, 248] width 7 height 7
click at [89, 250] on icon "collapse" at bounding box center [87, 248] width 7 height 7
click at [86, 215] on icon "expand" at bounding box center [87, 215] width 7 height 7
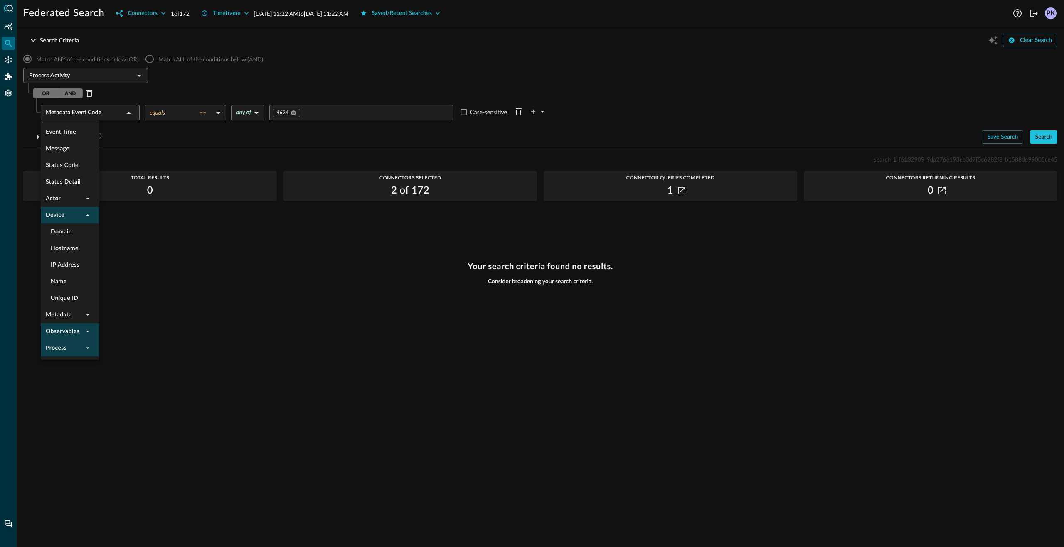
click at [86, 215] on icon "collapse" at bounding box center [87, 215] width 7 height 7
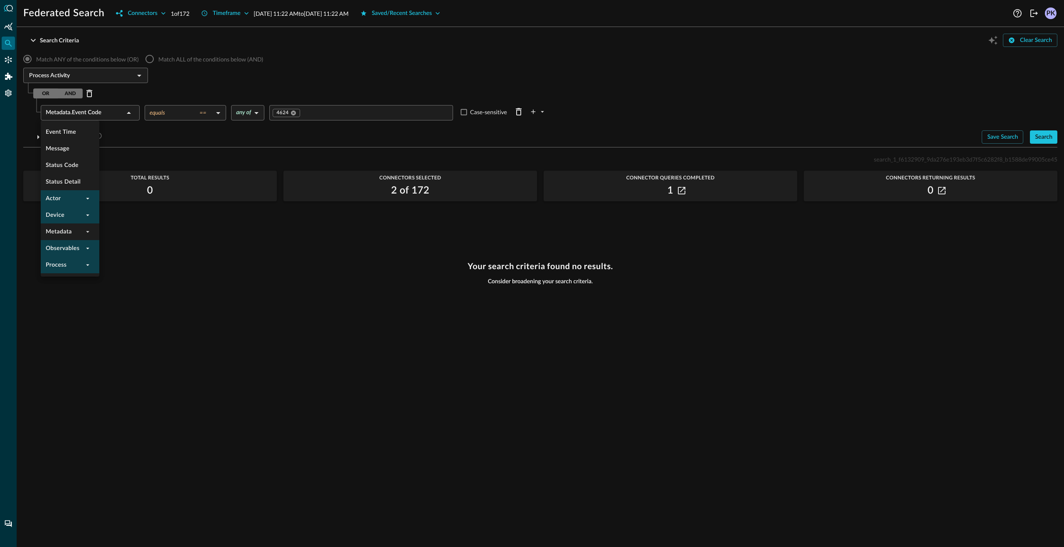
click at [87, 197] on icon "expand" at bounding box center [87, 198] width 7 height 7
click at [89, 232] on icon "expand" at bounding box center [87, 233] width 3 height 2
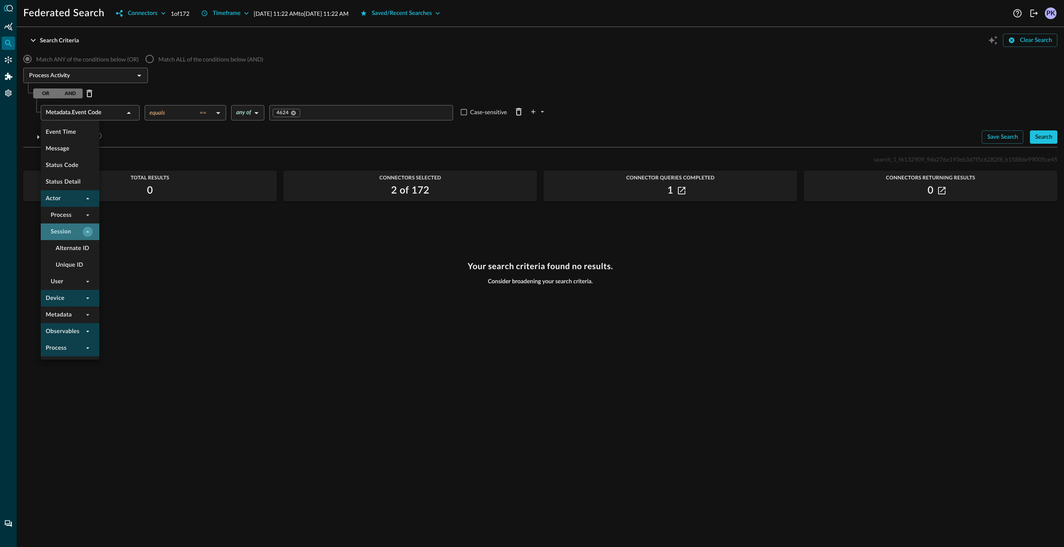
click at [89, 232] on icon "collapse" at bounding box center [87, 232] width 3 height 2
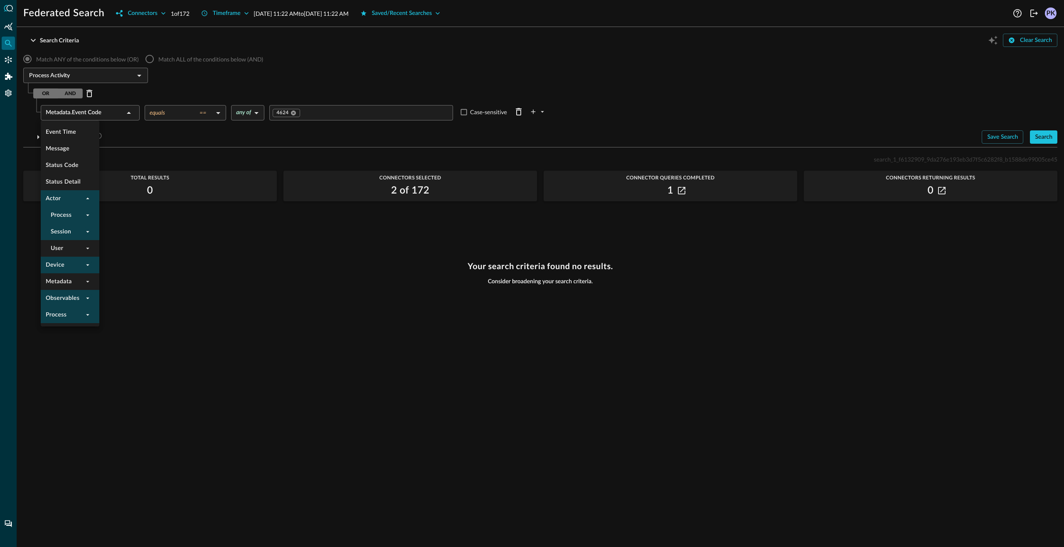
click at [89, 219] on icon "expand" at bounding box center [87, 215] width 7 height 7
click at [89, 218] on icon "collapse" at bounding box center [87, 215] width 7 height 7
click at [89, 218] on icon "expand" at bounding box center [87, 215] width 7 height 7
click at [89, 246] on icon "expand" at bounding box center [87, 248] width 7 height 7
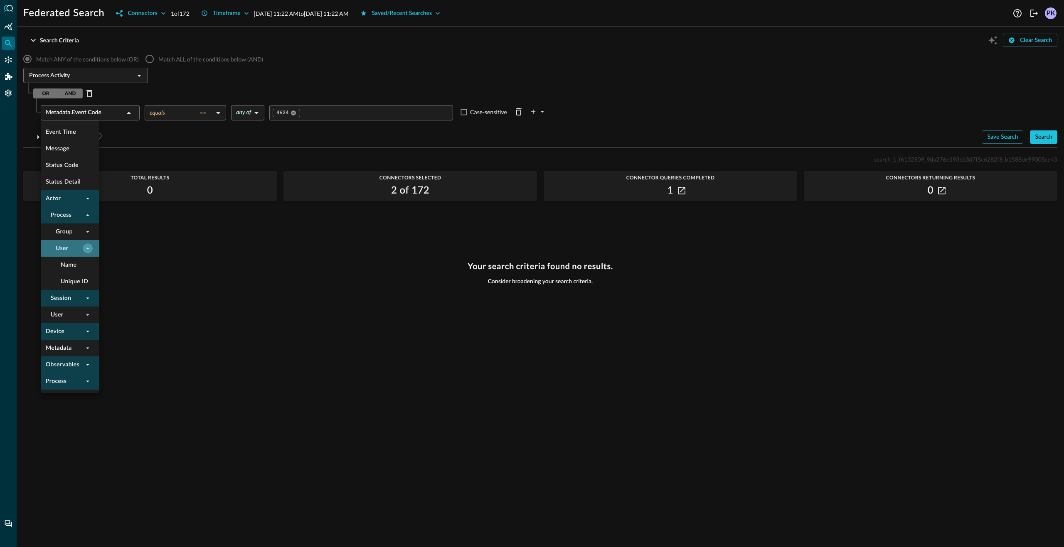
click at [89, 246] on icon "collapse" at bounding box center [87, 248] width 7 height 7
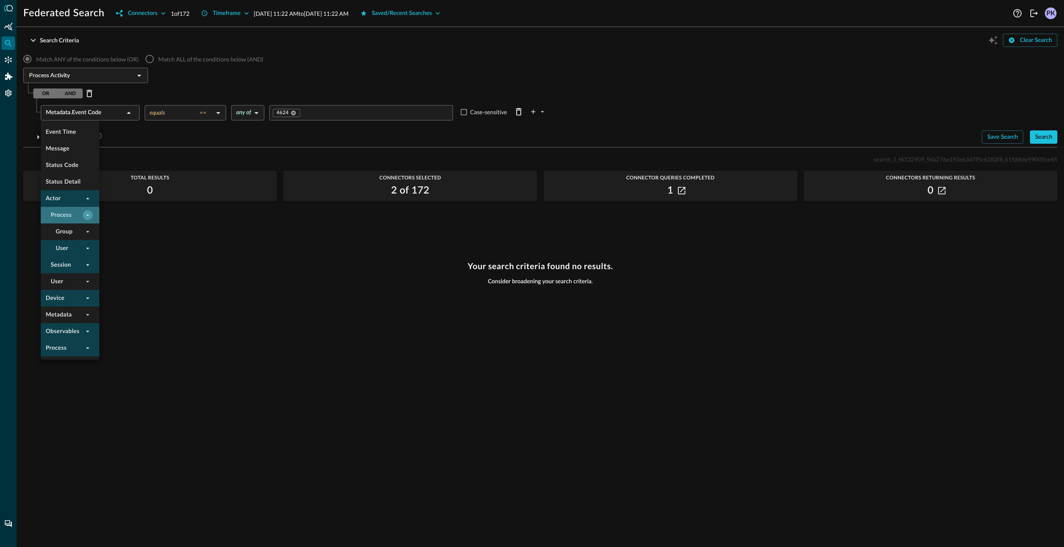
click at [87, 214] on icon "collapse" at bounding box center [87, 215] width 7 height 7
click at [86, 200] on icon "collapse" at bounding box center [87, 198] width 7 height 7
click at [150, 151] on div at bounding box center [532, 273] width 1064 height 547
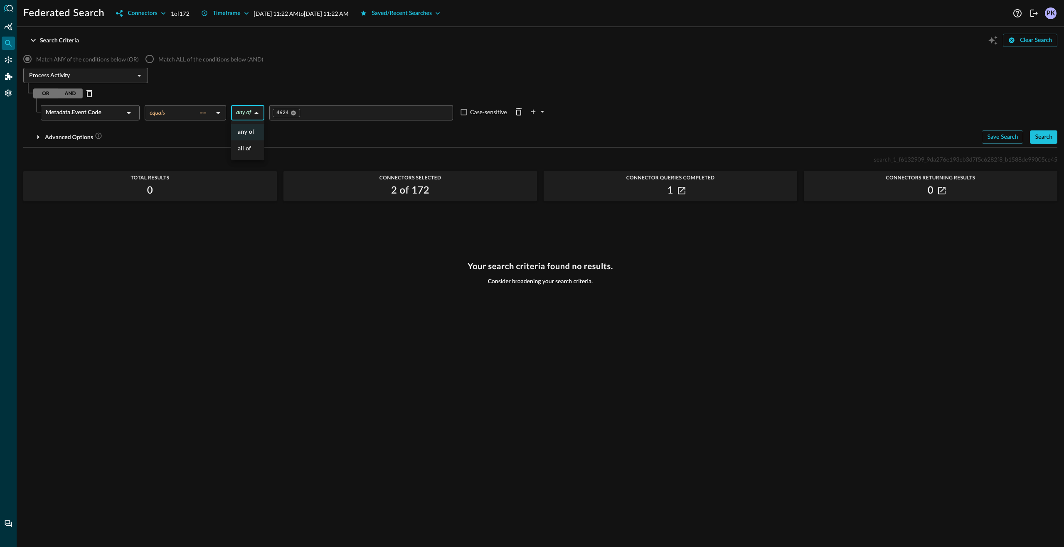
click at [257, 118] on body "Federated Search Connectors 1 of 172 Timeframe Sep 09, 2025 11:22 AM to Sep 10,…" at bounding box center [532, 273] width 1064 height 547
click at [338, 76] on div at bounding box center [532, 273] width 1064 height 547
click at [678, 62] on div "Match ANY of the conditions below (OR) Match ALL of the conditions below (AND)" at bounding box center [540, 58] width 1034 height 17
click at [591, 59] on div "Match ANY of the conditions below (OR) Match ALL of the conditions below (AND)" at bounding box center [540, 58] width 1034 height 17
click at [521, 110] on icon "Delete Row" at bounding box center [519, 111] width 6 height 7
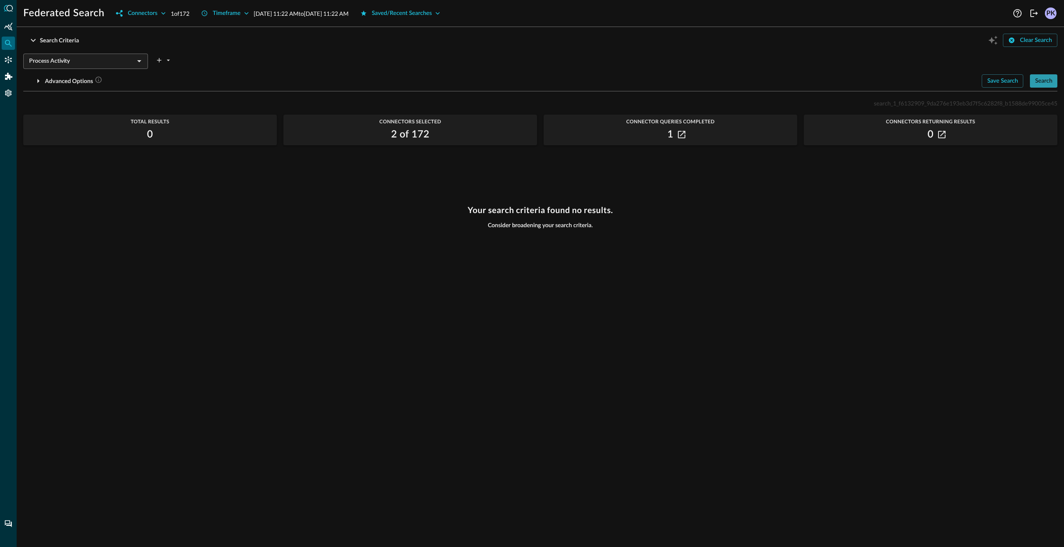
click at [1054, 76] on button "Search" at bounding box center [1043, 80] width 27 height 13
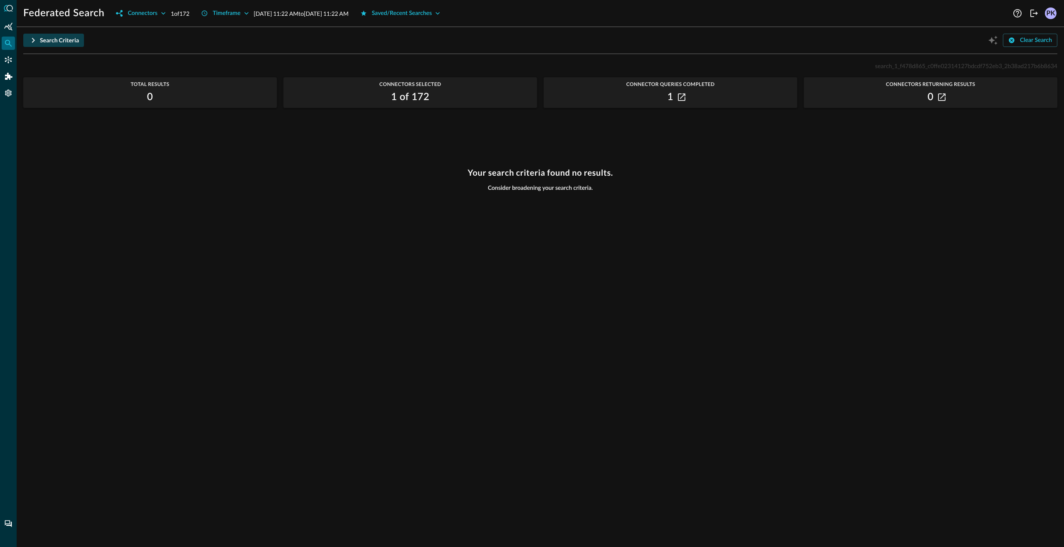
click at [56, 45] on div "Search Criteria" at bounding box center [59, 40] width 39 height 10
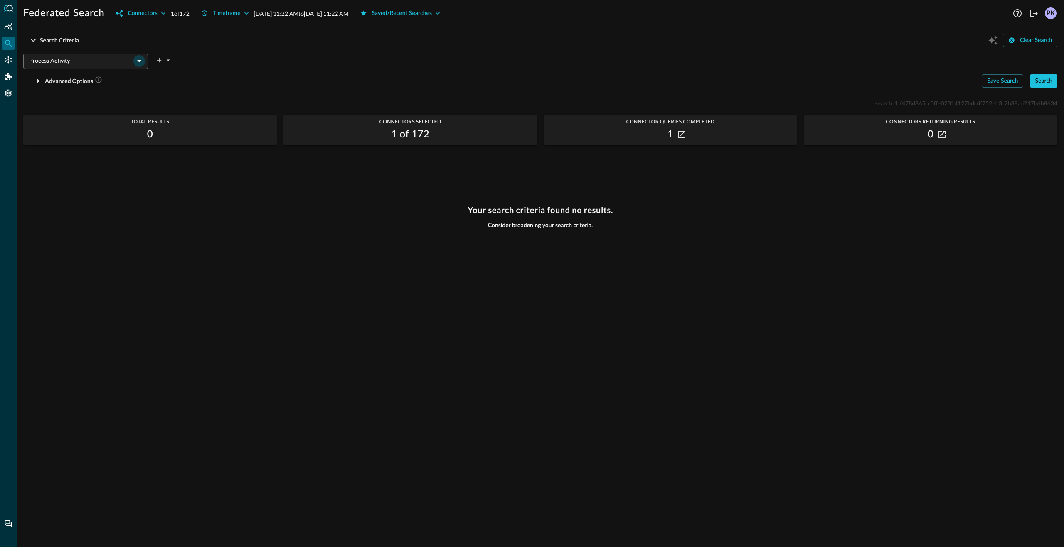
click at [139, 62] on icon "Open" at bounding box center [139, 61] width 4 height 2
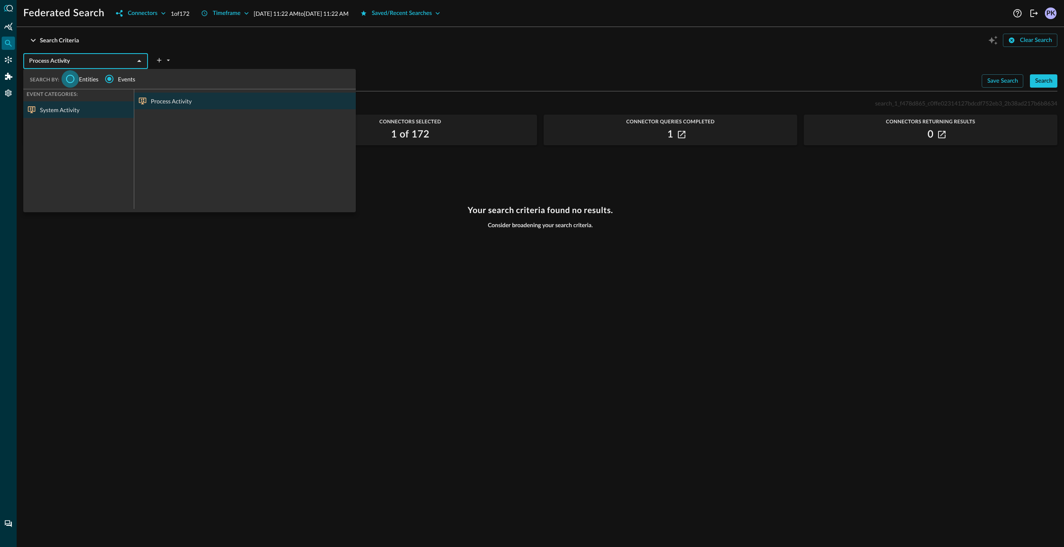
click at [73, 81] on input "Entities" at bounding box center [70, 78] width 17 height 17
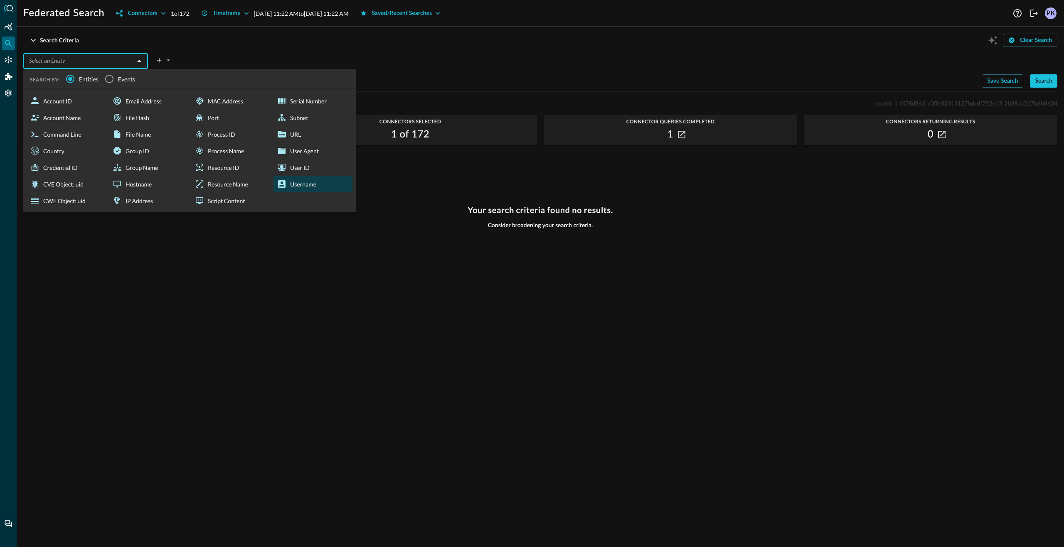
click at [301, 179] on div "Username" at bounding box center [313, 184] width 79 height 17
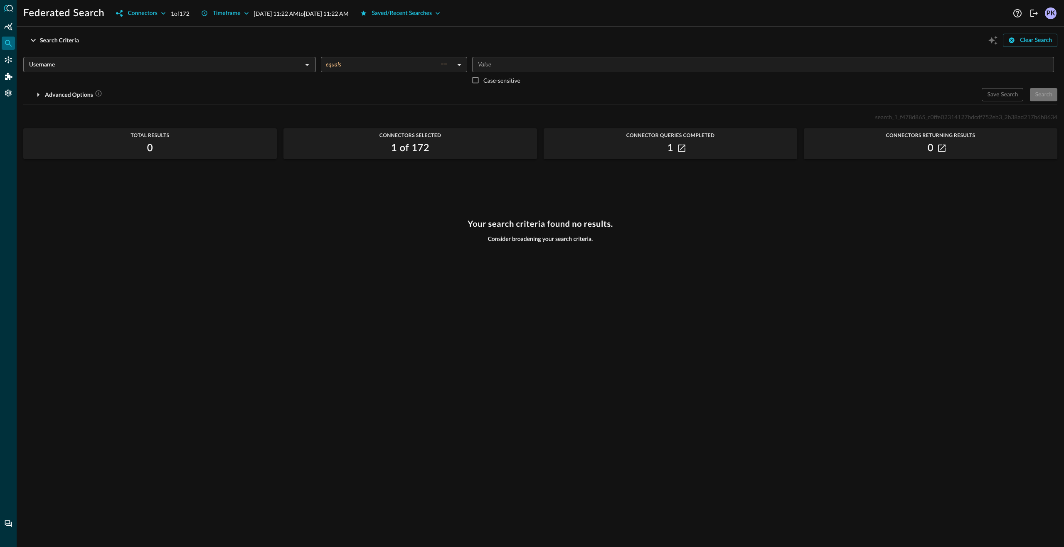
click at [563, 69] on input "Value" at bounding box center [763, 64] width 576 height 10
click at [949, 94] on div "Advanced Options" at bounding box center [499, 94] width 952 height 13
click at [1046, 94] on div "Search" at bounding box center [1043, 95] width 17 height 10
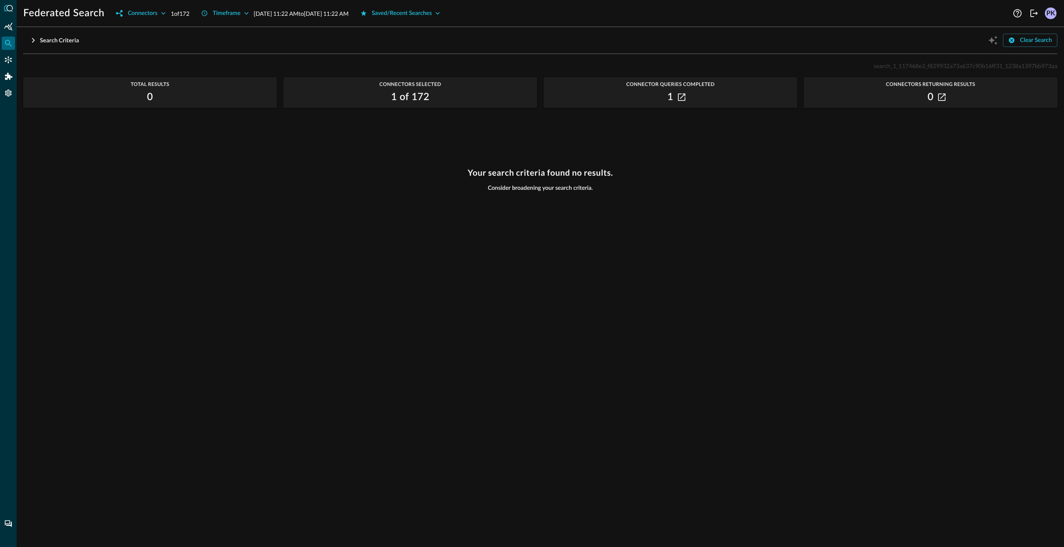
click at [624, 251] on div "Your search criteria found no results. Consider broadening your search criteria." at bounding box center [540, 353] width 1034 height 370
click at [475, 229] on div "Your search criteria found no results. Consider broadening your search criteria." at bounding box center [540, 353] width 1034 height 370
click at [453, 190] on div "Your search criteria found no results. Consider broadening your search criteria." at bounding box center [540, 353] width 1034 height 370
click at [557, 213] on div "Your search criteria found no results. Consider broadening your search criteria." at bounding box center [540, 353] width 1034 height 370
click at [549, 282] on div "Your search criteria found no results. Consider broadening your search criteria." at bounding box center [540, 353] width 1034 height 370
